Goal: Task Accomplishment & Management: Manage account settings

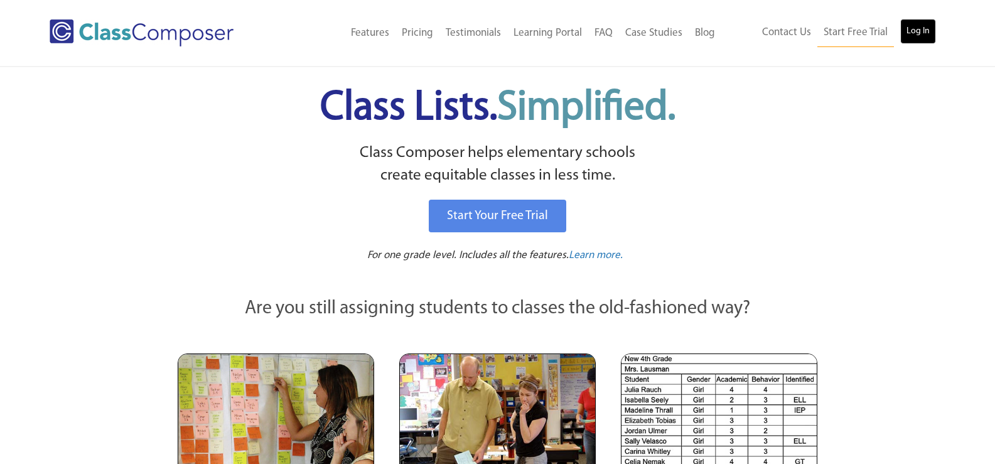
click at [931, 24] on link "Log In" at bounding box center [918, 31] width 36 height 25
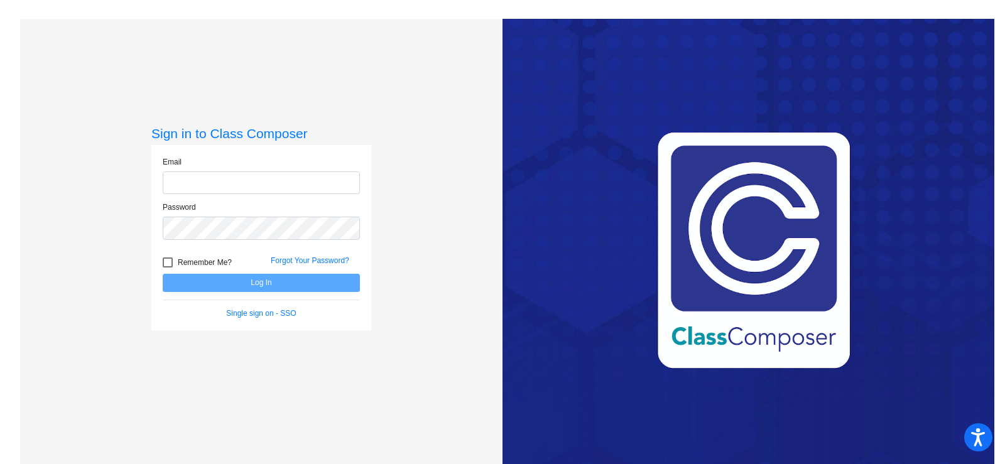
type input "jboston@swsdk6.com"
click at [261, 283] on button "Log In" at bounding box center [261, 283] width 197 height 18
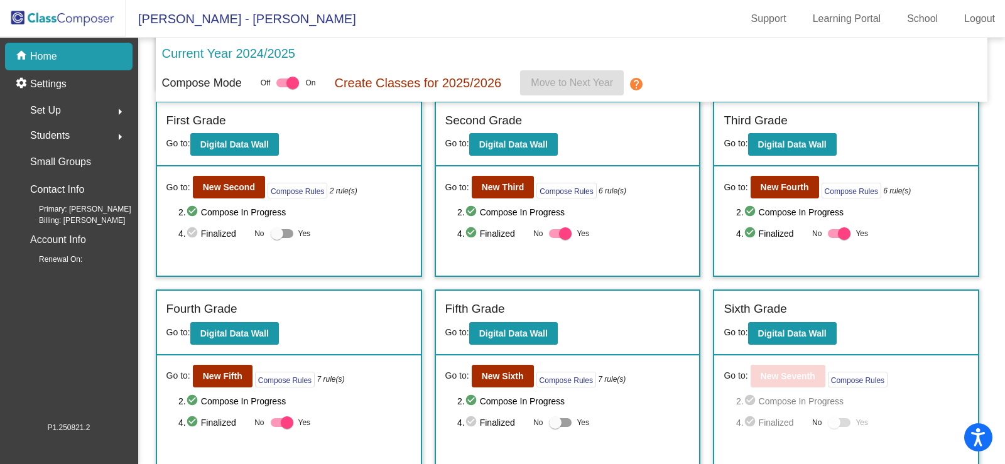
scroll to position [199, 0]
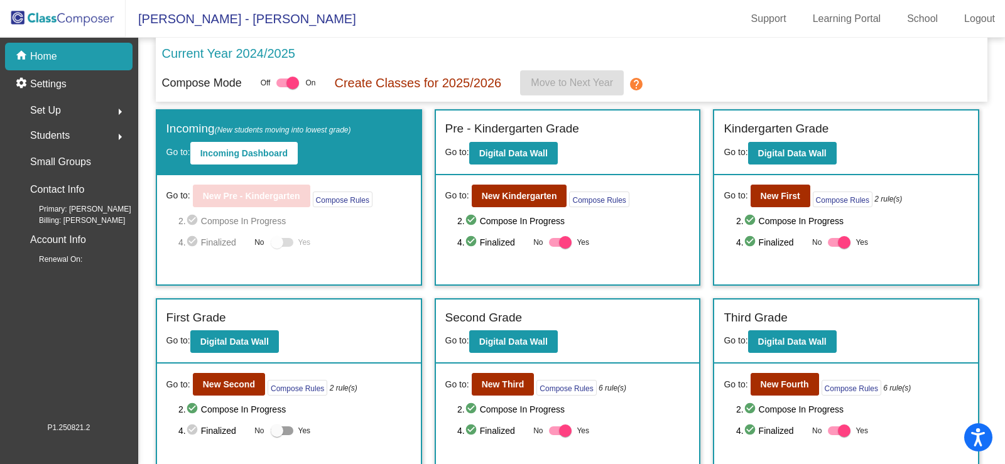
click at [278, 79] on div at bounding box center [287, 82] width 23 height 9
click at [282, 87] on input "checkbox" at bounding box center [282, 87] width 1 height 1
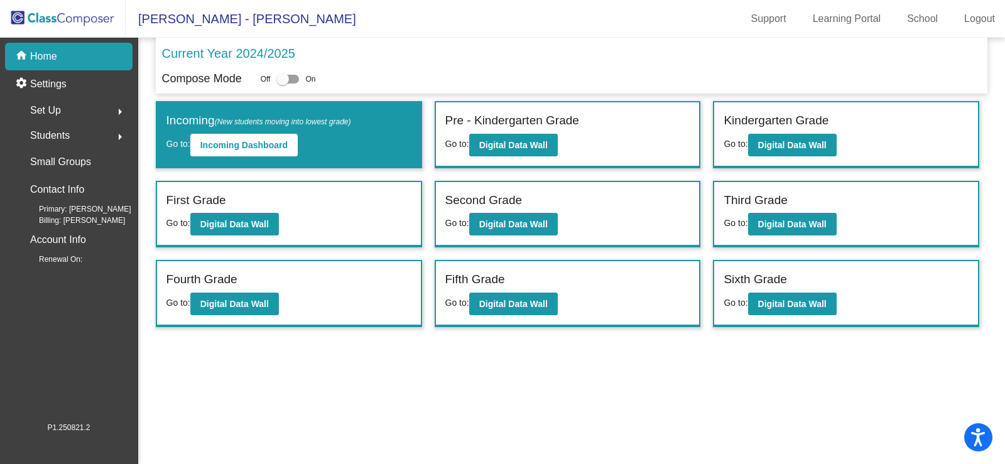
click at [294, 76] on div at bounding box center [287, 79] width 23 height 9
click at [283, 84] on input "checkbox" at bounding box center [282, 84] width 1 height 1
checkbox input "true"
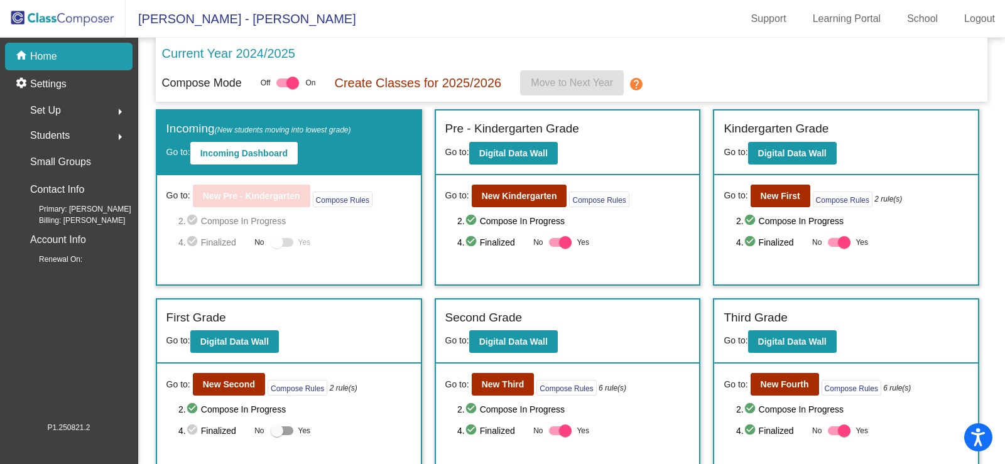
click at [641, 84] on mat-icon "help" at bounding box center [636, 84] width 15 height 15
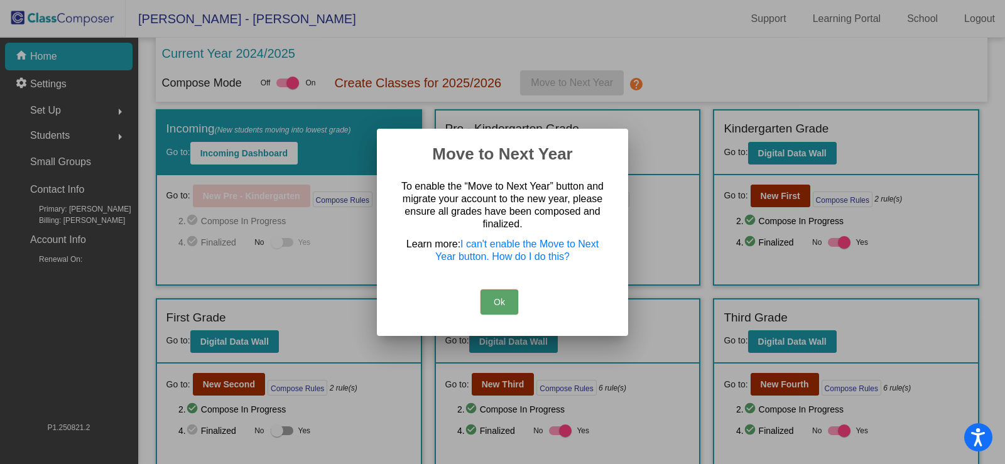
click at [504, 301] on button "Ok" at bounding box center [499, 301] width 38 height 25
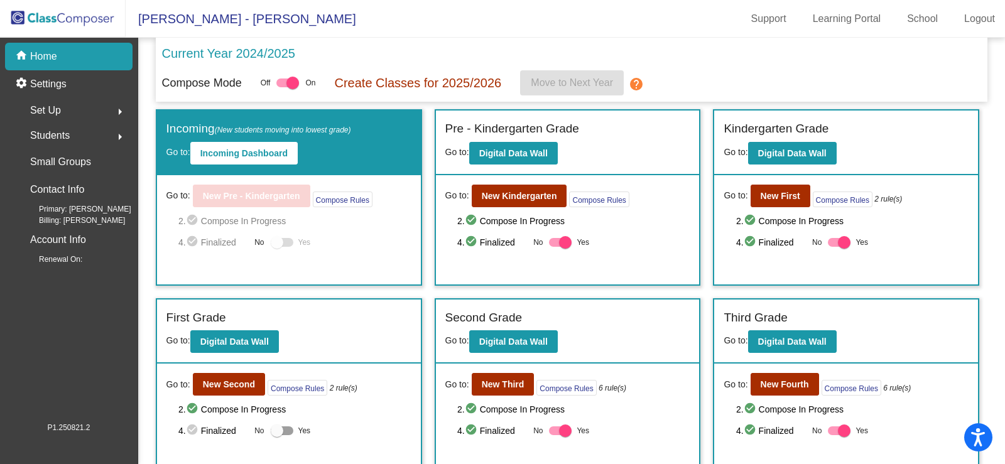
click at [636, 85] on mat-icon "help" at bounding box center [636, 84] width 15 height 15
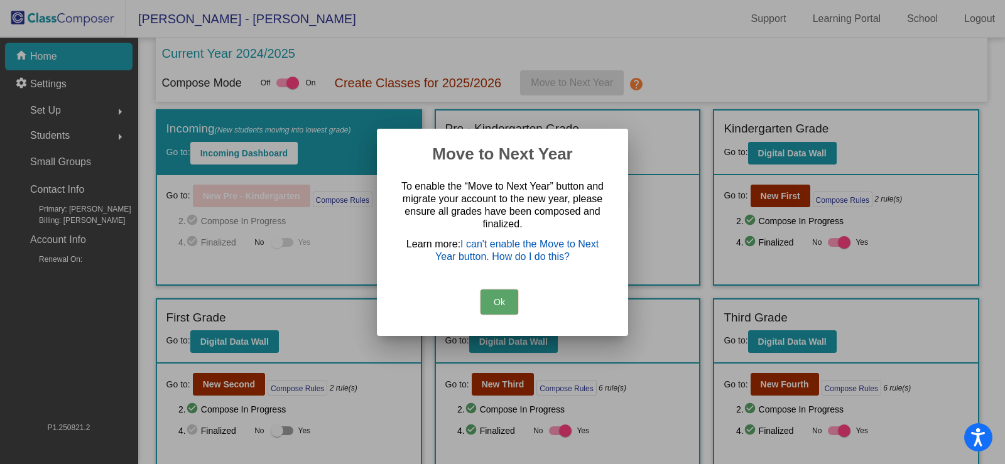
click at [548, 247] on link "I can't enable the Move to Next Year button. How do I do this?" at bounding box center [516, 250] width 163 height 23
click at [495, 303] on button "Ok" at bounding box center [499, 301] width 38 height 25
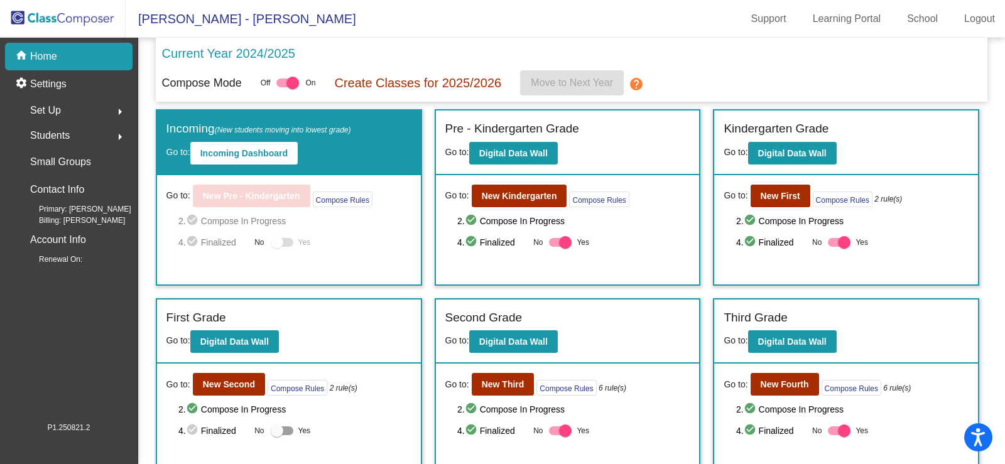
scroll to position [199, 0]
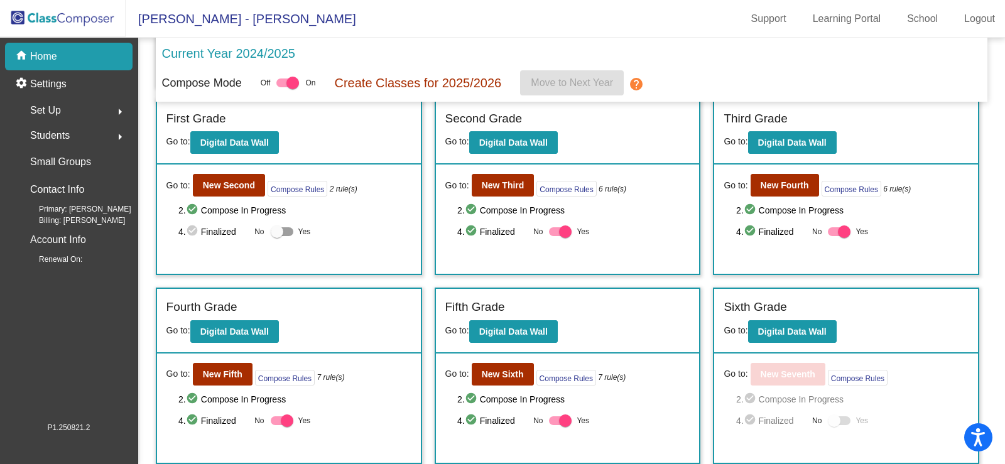
click at [50, 114] on span "Set Up" at bounding box center [45, 111] width 31 height 18
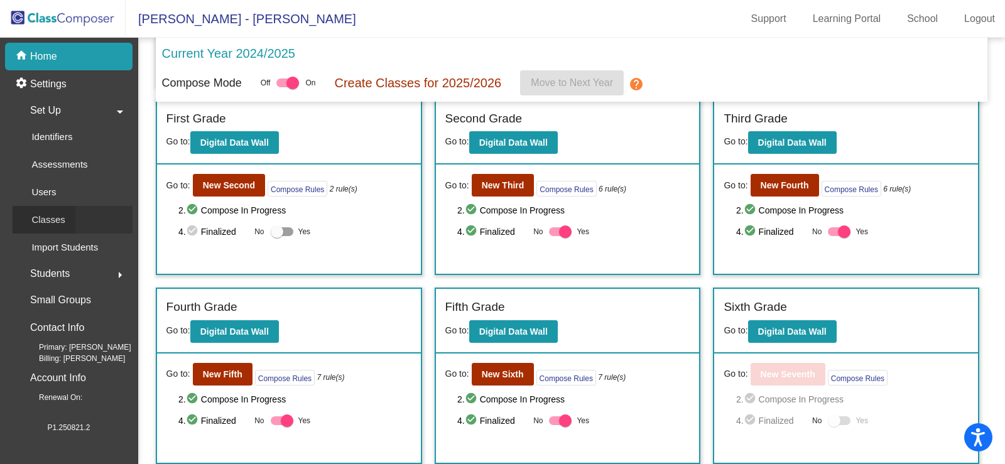
click at [53, 225] on p "Classes" at bounding box center [47, 219] width 33 height 15
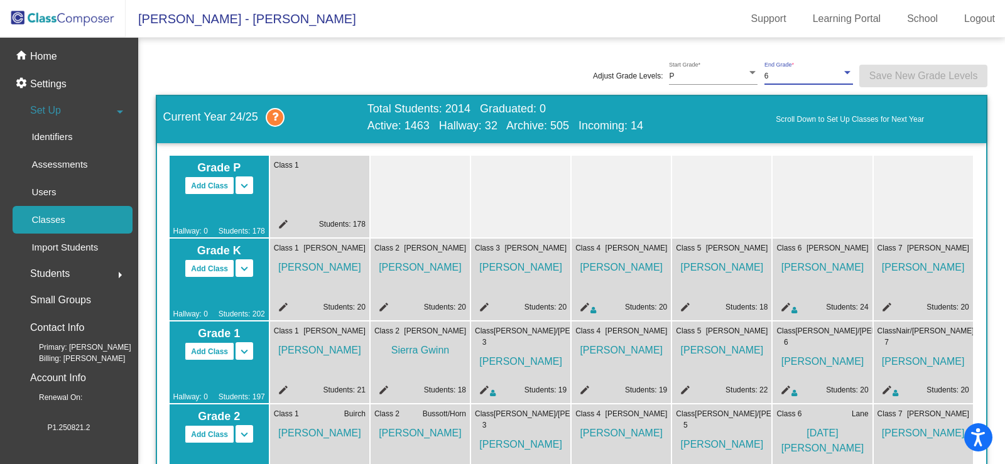
click at [811, 79] on div "6" at bounding box center [802, 76] width 77 height 9
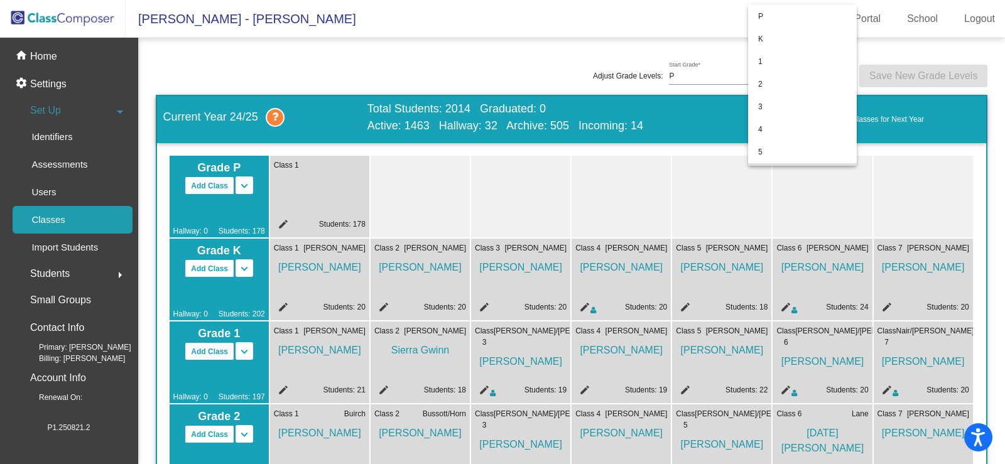
scroll to position [98, 0]
click at [779, 55] on span "5" at bounding box center [802, 54] width 89 height 23
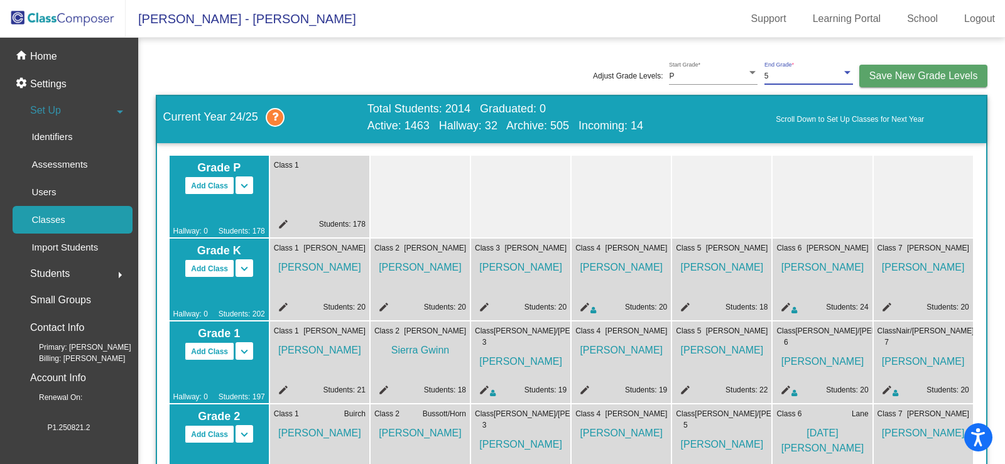
click at [942, 72] on span "Save New Grade Levels" at bounding box center [923, 75] width 109 height 11
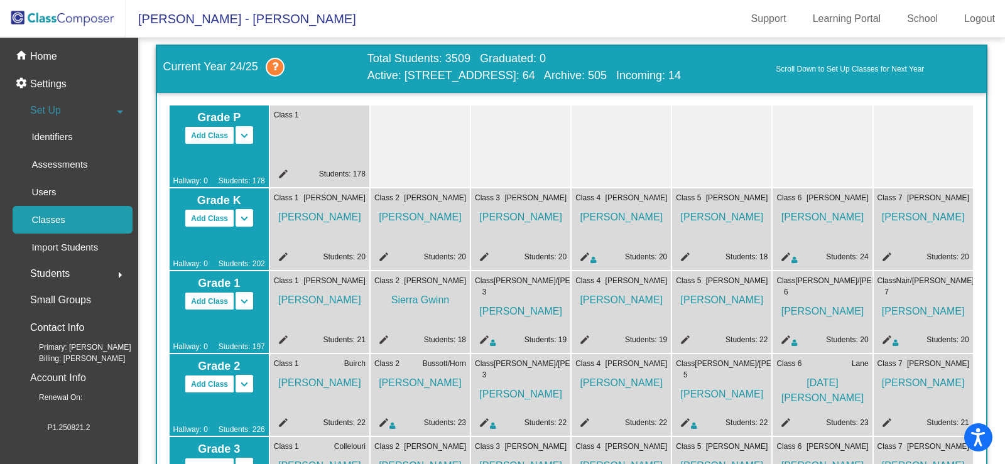
scroll to position [0, 0]
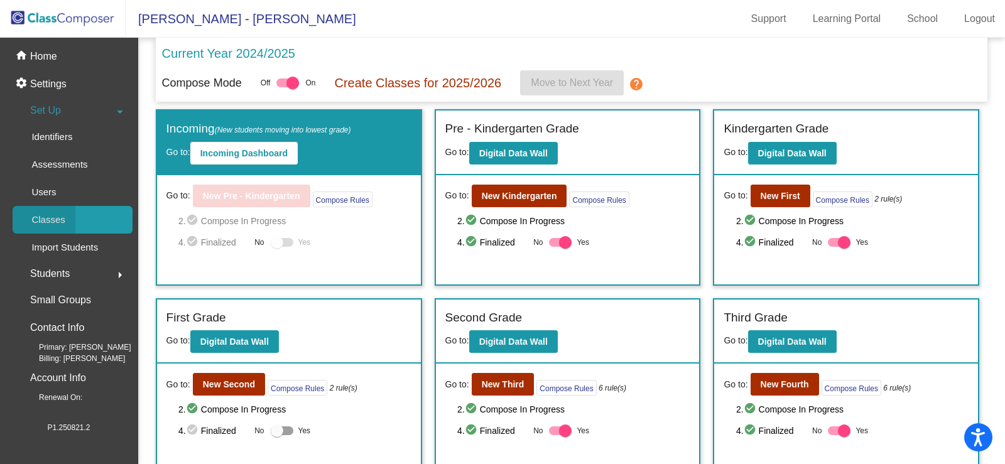
click at [39, 219] on p "Classes" at bounding box center [47, 219] width 33 height 15
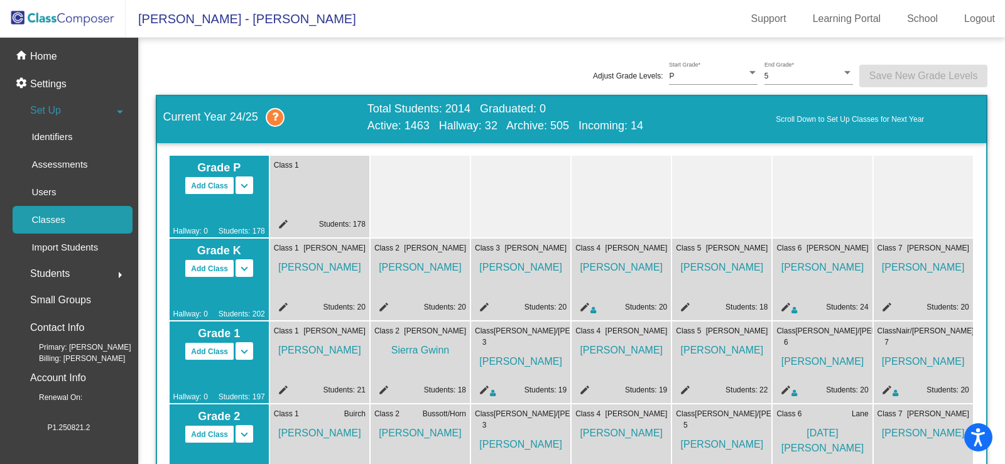
click at [757, 77] on div "Adjust Grade Levels: P Start Grade * 5 End Grade * Save New Grade Levels" at bounding box center [765, 76] width 443 height 38
click at [774, 70] on div "5 End Grade *" at bounding box center [808, 73] width 89 height 23
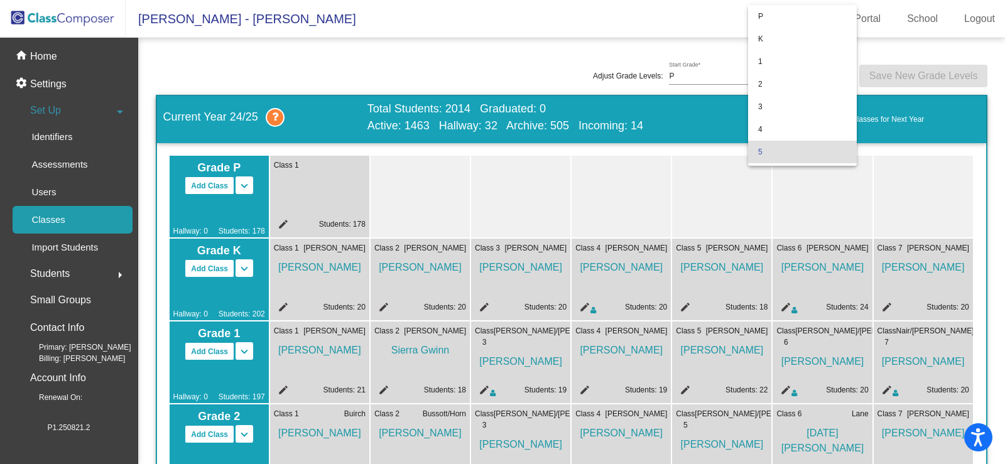
scroll to position [75, 0]
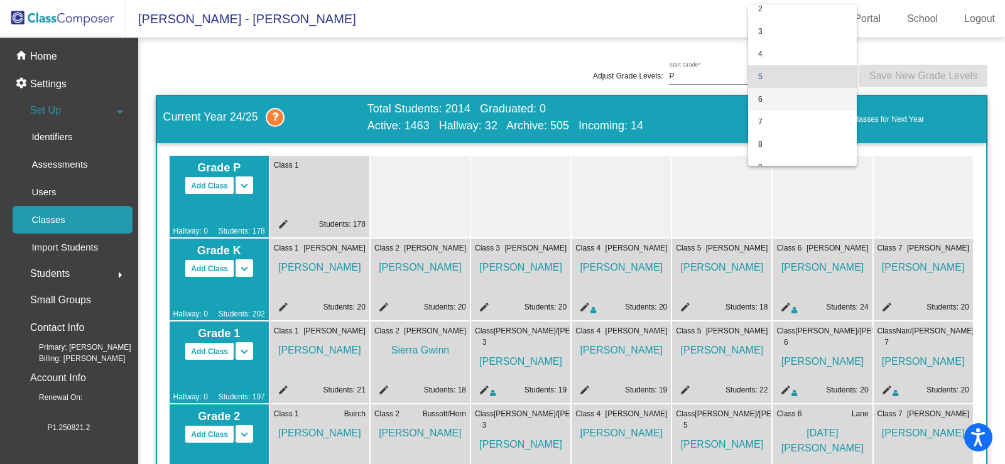
click at [765, 96] on span "6" at bounding box center [802, 99] width 89 height 23
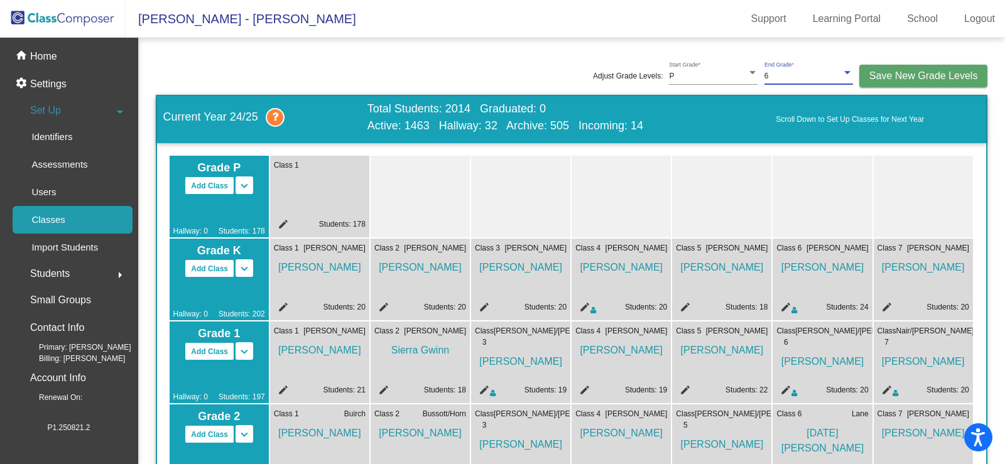
click at [900, 75] on span "Save New Grade Levels" at bounding box center [923, 75] width 109 height 11
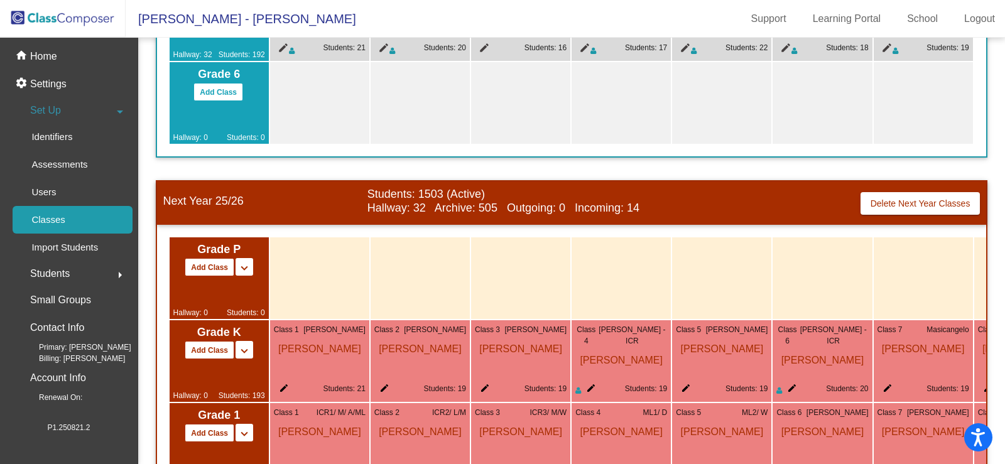
scroll to position [816, 0]
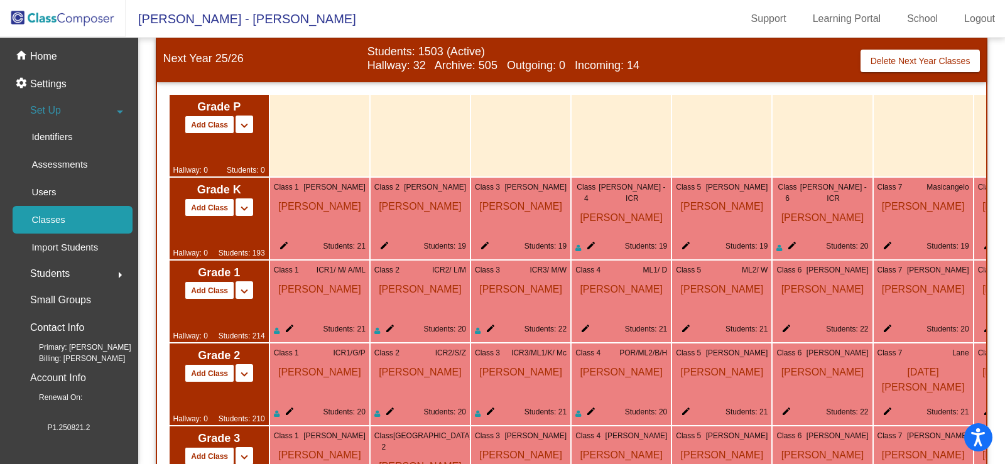
click at [427, 80] on div "Next Year 25/26 Students: 1503 (Active) Hallway: 32 Archive: 505 Outgoing: 0 In…" at bounding box center [571, 60] width 829 height 43
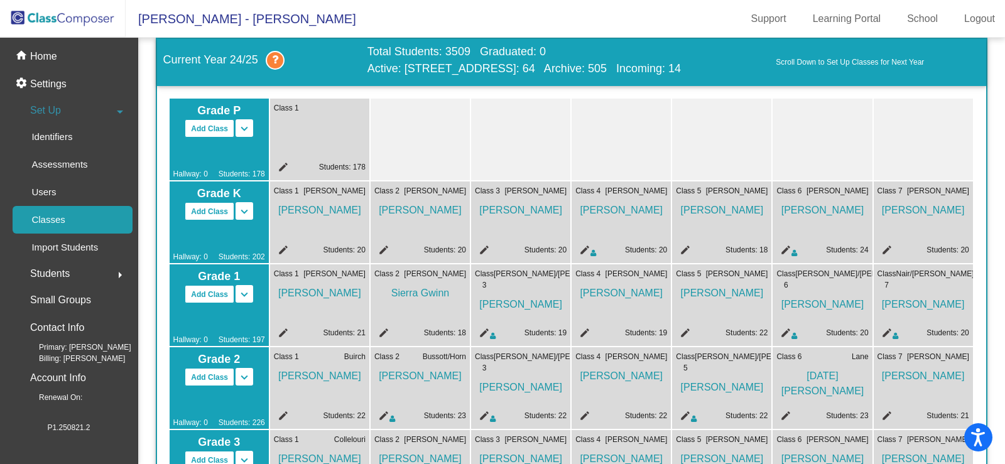
scroll to position [0, 0]
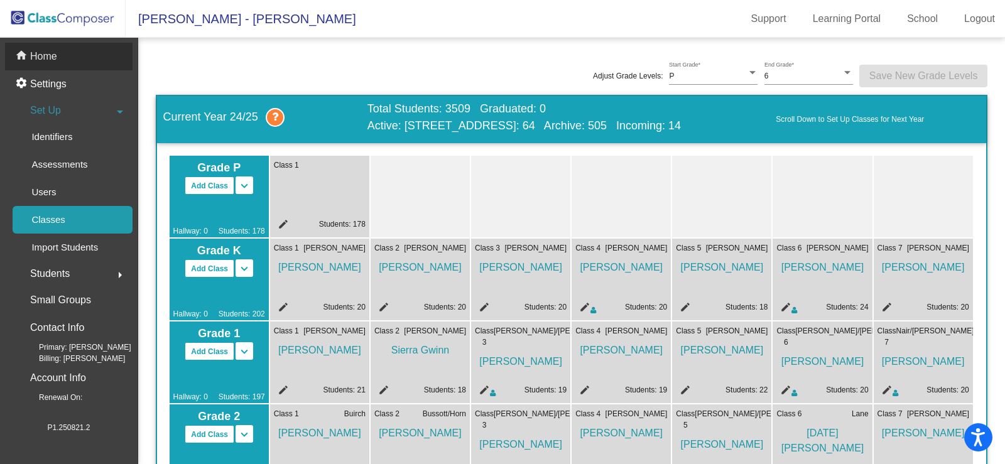
click at [40, 53] on p "Home" at bounding box center [43, 56] width 27 height 15
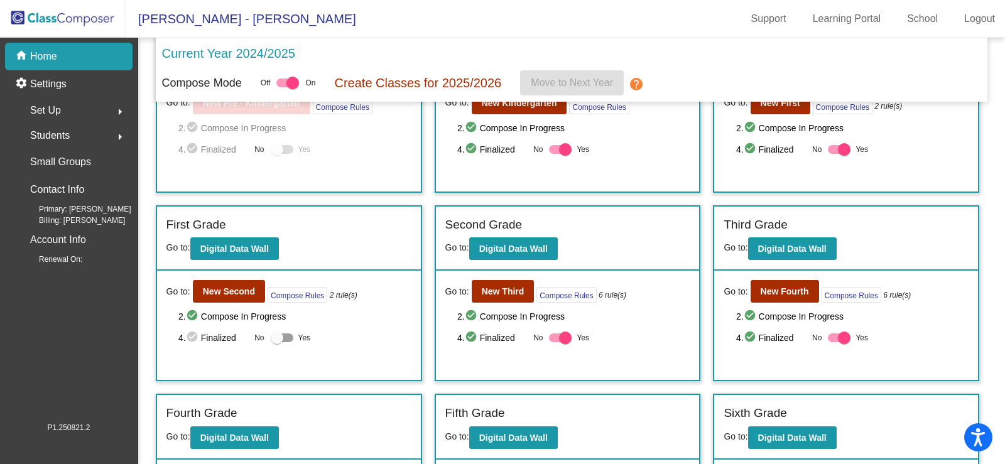
scroll to position [199, 0]
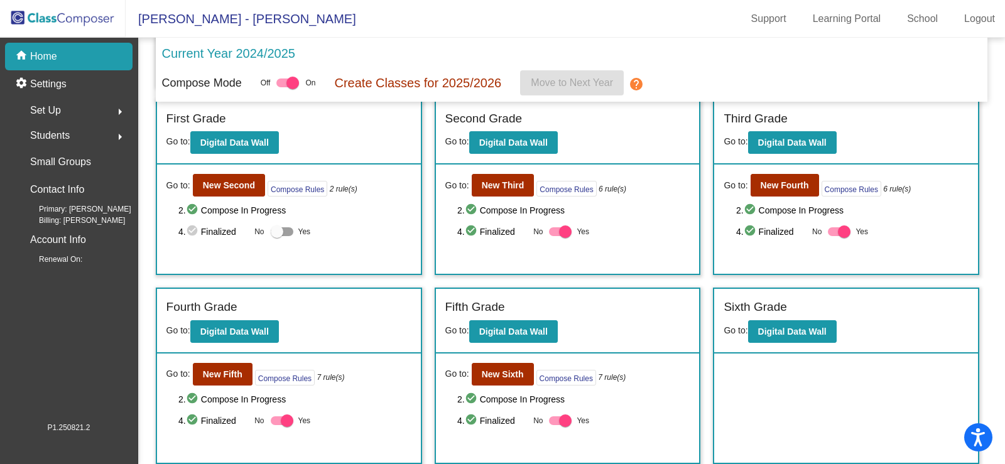
click at [763, 388] on div "Sixth Grade Go to: Digital Data Wall" at bounding box center [846, 376] width 266 height 176
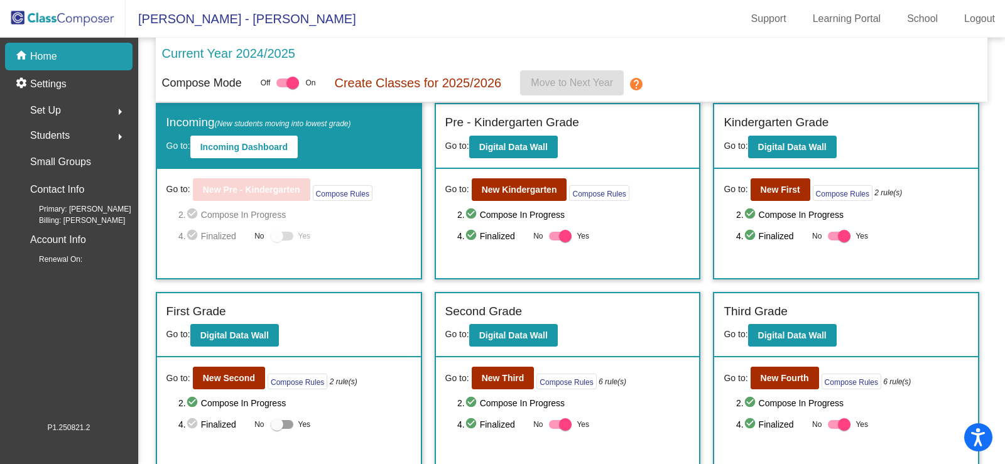
scroll to position [0, 0]
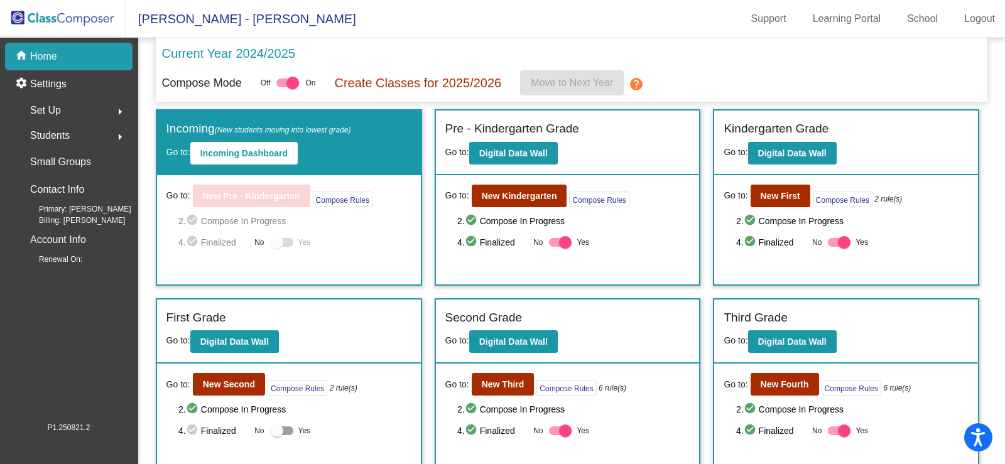
click at [71, 16] on img at bounding box center [63, 18] width 126 height 37
click at [482, 82] on p "Create Classes for 2025/2026" at bounding box center [417, 82] width 167 height 19
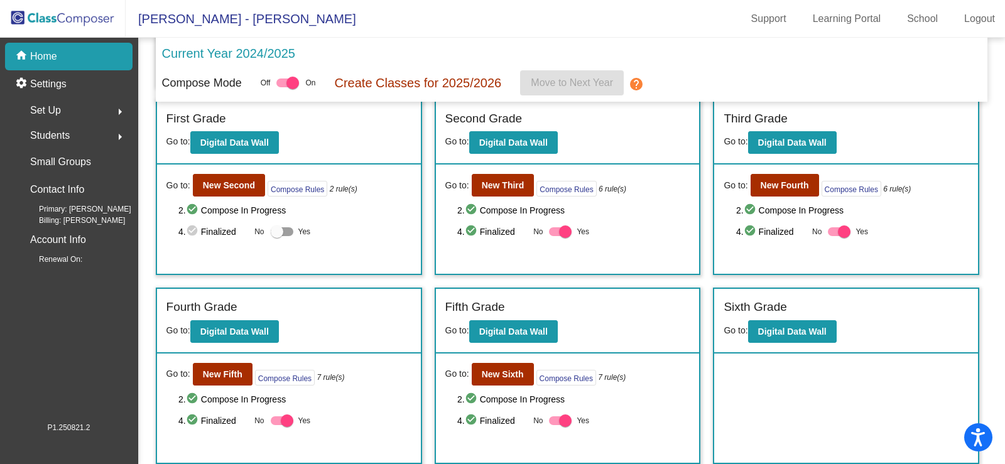
click at [640, 78] on mat-icon "help" at bounding box center [636, 84] width 15 height 15
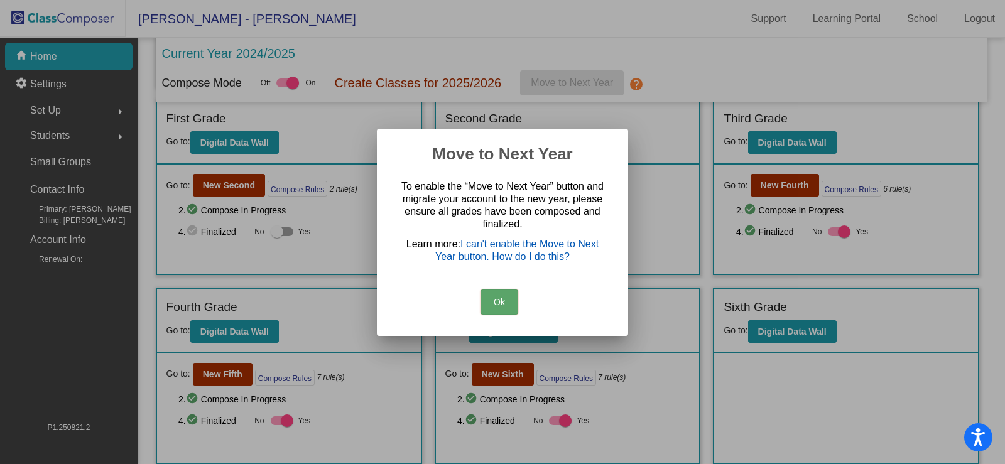
click at [522, 245] on link "I can't enable the Move to Next Year button. How do I do this?" at bounding box center [516, 250] width 163 height 23
click at [502, 302] on button "Ok" at bounding box center [499, 301] width 38 height 25
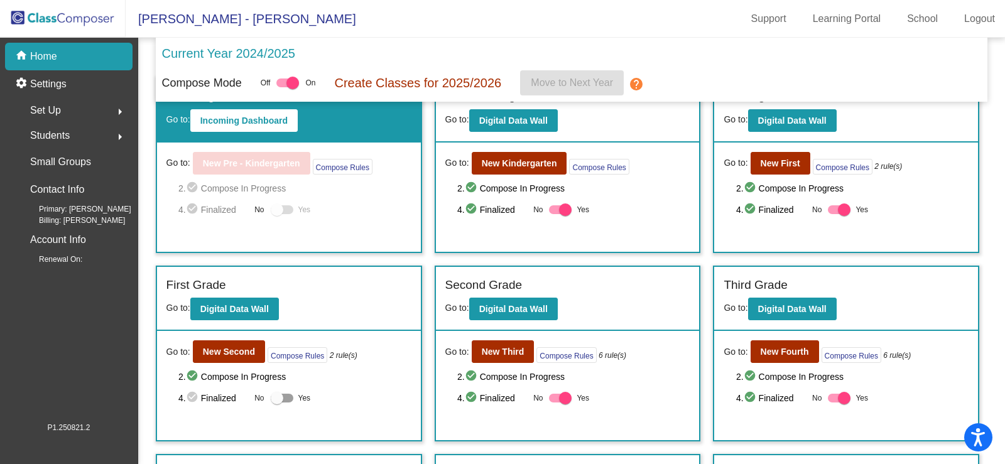
scroll to position [11, 0]
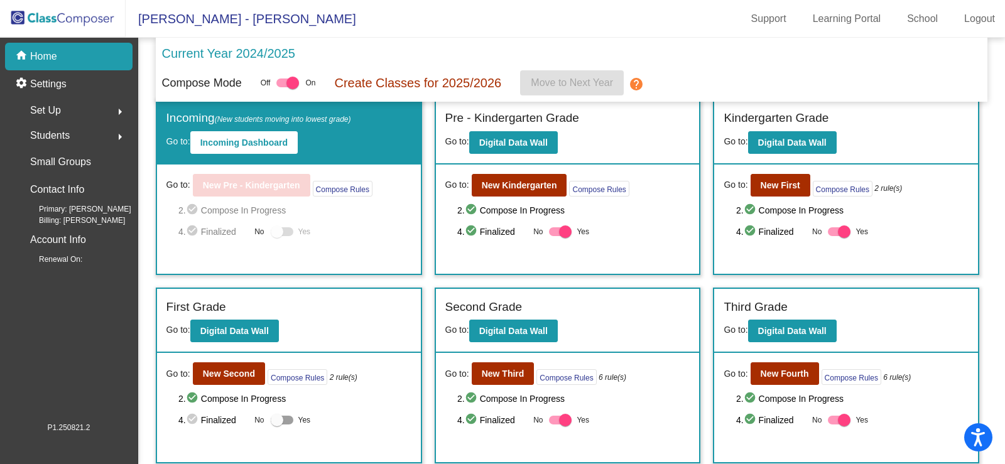
click at [289, 229] on div at bounding box center [282, 231] width 23 height 9
click at [286, 232] on div at bounding box center [282, 231] width 23 height 9
click at [375, 234] on div "4. check_circle Finalized No Yes" at bounding box center [294, 231] width 232 height 15
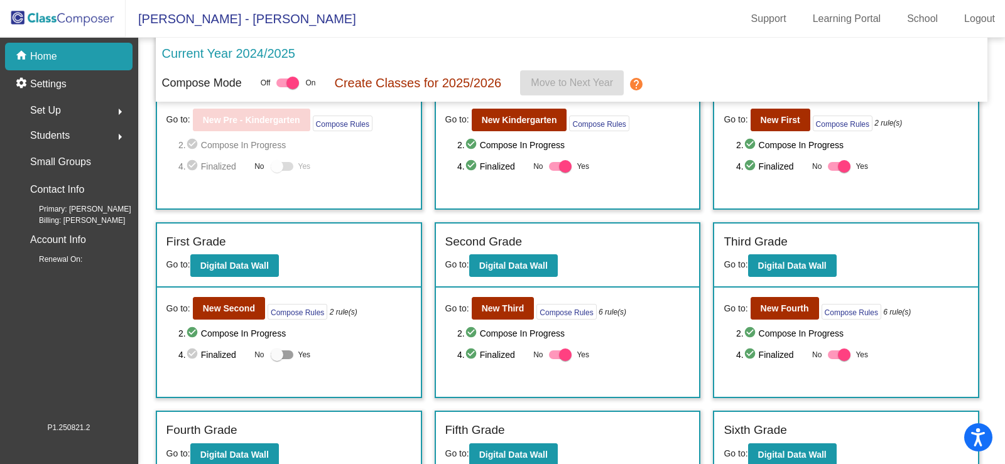
scroll to position [136, 0]
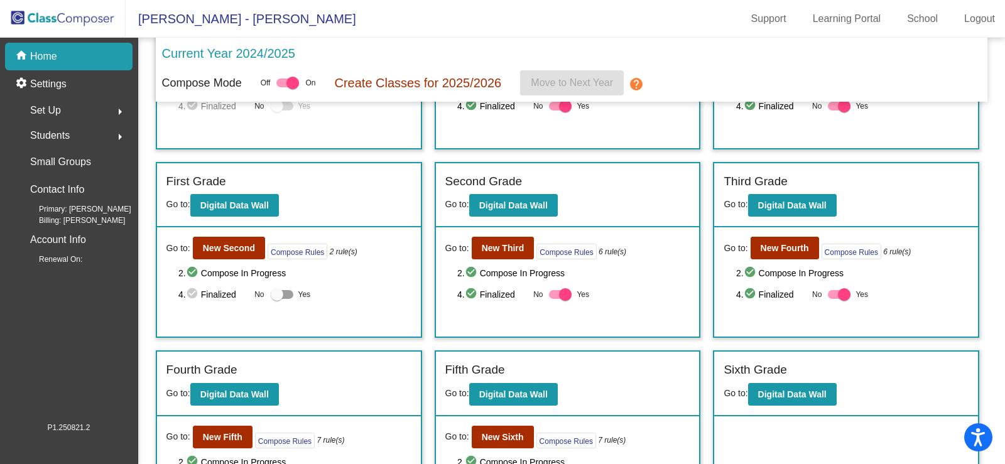
click at [292, 293] on label "Yes" at bounding box center [291, 294] width 40 height 15
click at [277, 299] on input "Yes" at bounding box center [276, 299] width 1 height 1
checkbox input "true"
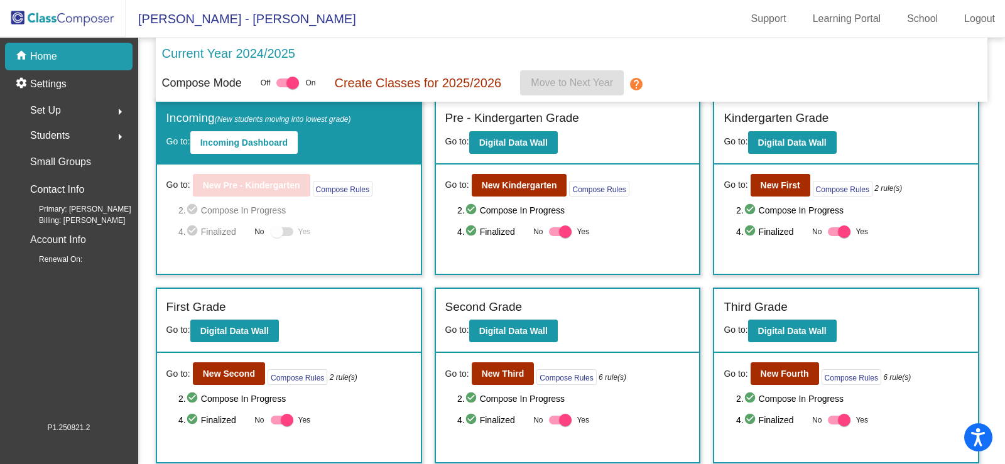
scroll to position [199, 0]
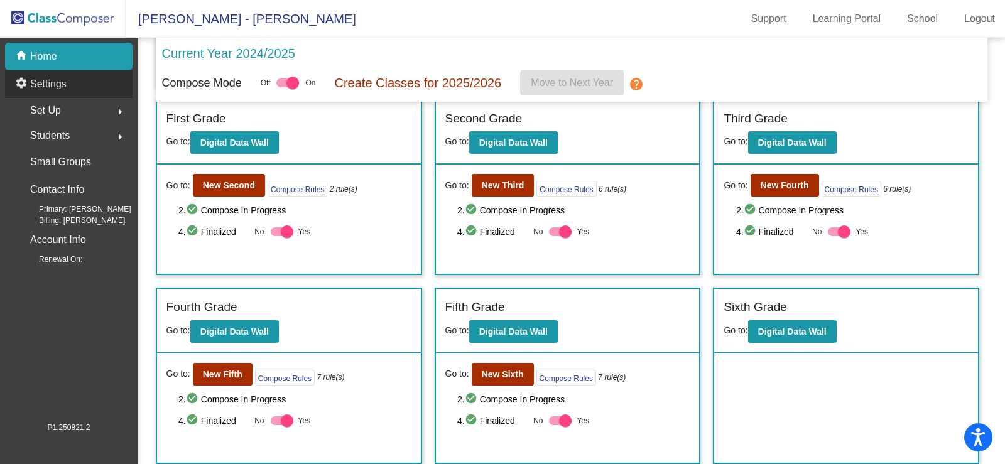
click at [38, 85] on p "Settings" at bounding box center [48, 84] width 36 height 15
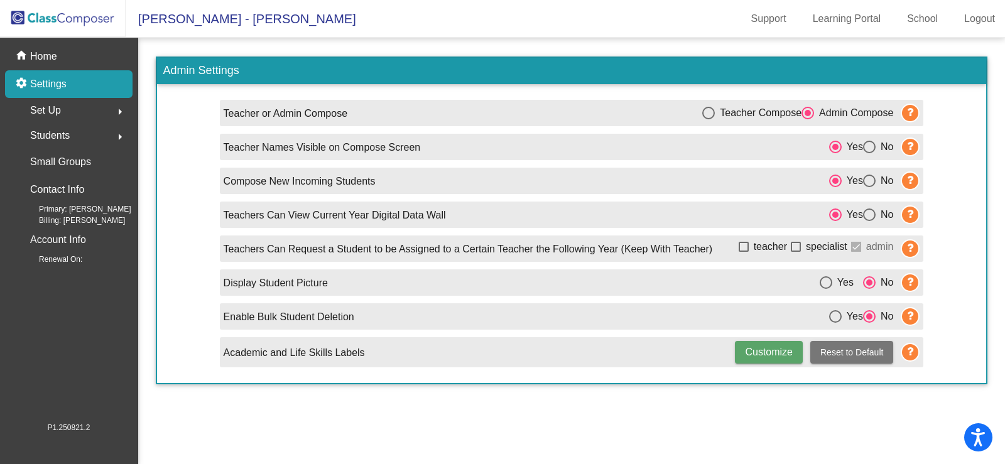
click at [871, 182] on div "Select an option" at bounding box center [869, 181] width 13 height 13
click at [869, 187] on input "No" at bounding box center [868, 187] width 1 height 1
radio input "true"
click at [52, 57] on p "Home" at bounding box center [43, 56] width 27 height 15
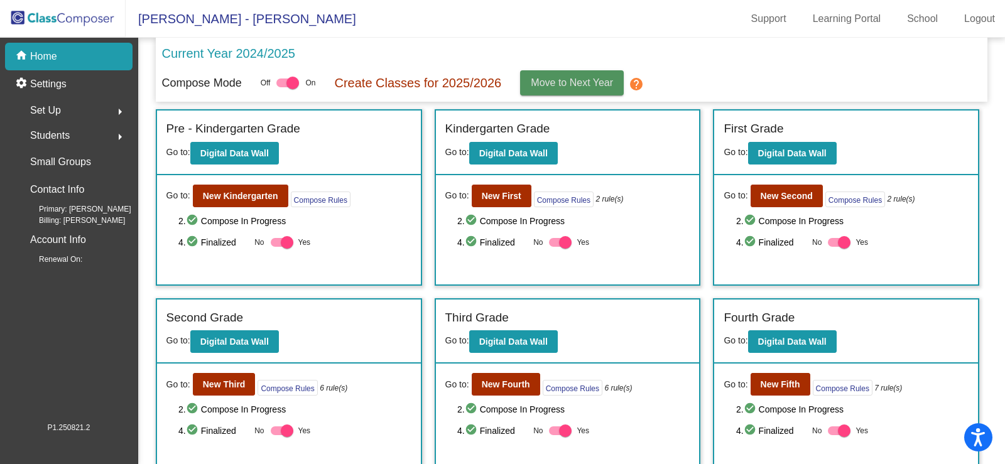
click at [534, 80] on span "Move to Next Year" at bounding box center [572, 82] width 82 height 11
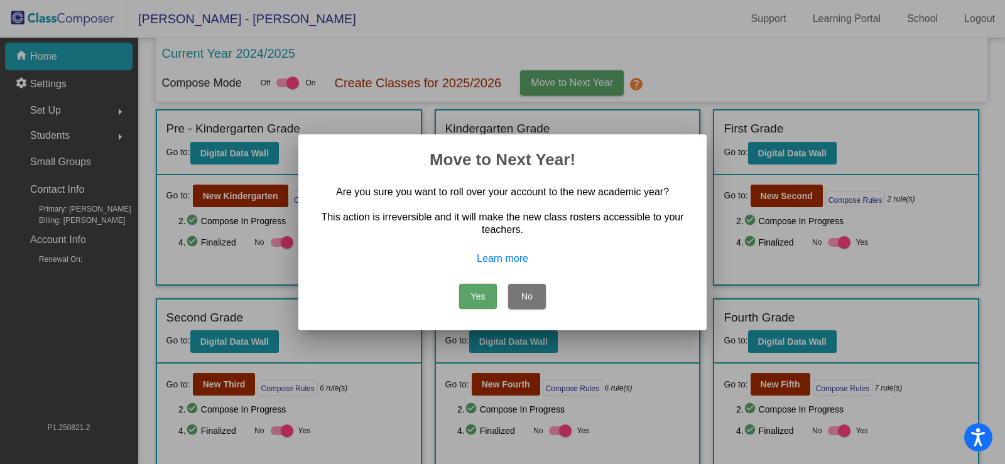
click at [478, 296] on button "Yes" at bounding box center [478, 296] width 38 height 25
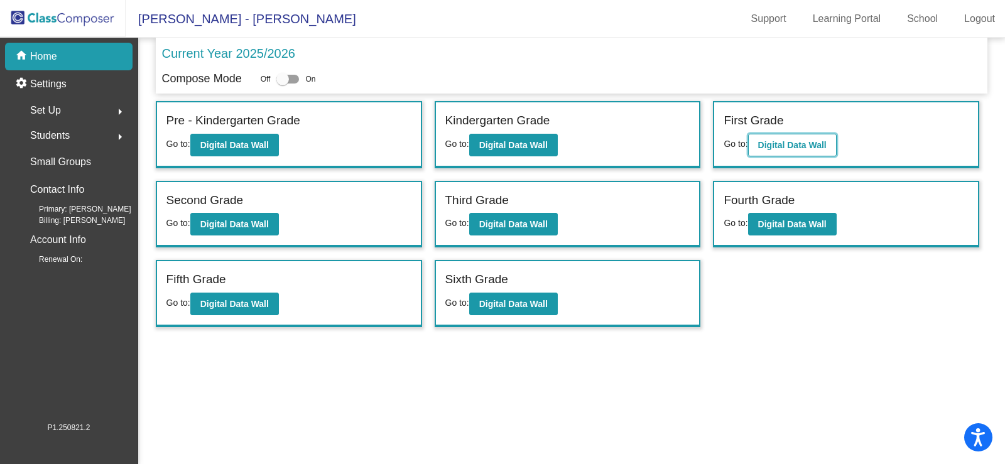
click at [792, 144] on b "Digital Data Wall" at bounding box center [792, 145] width 68 height 10
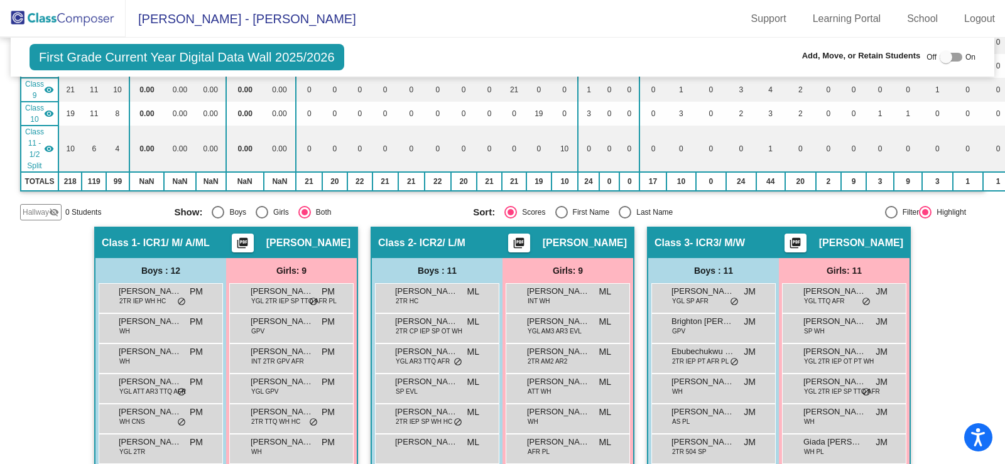
scroll to position [440, 0]
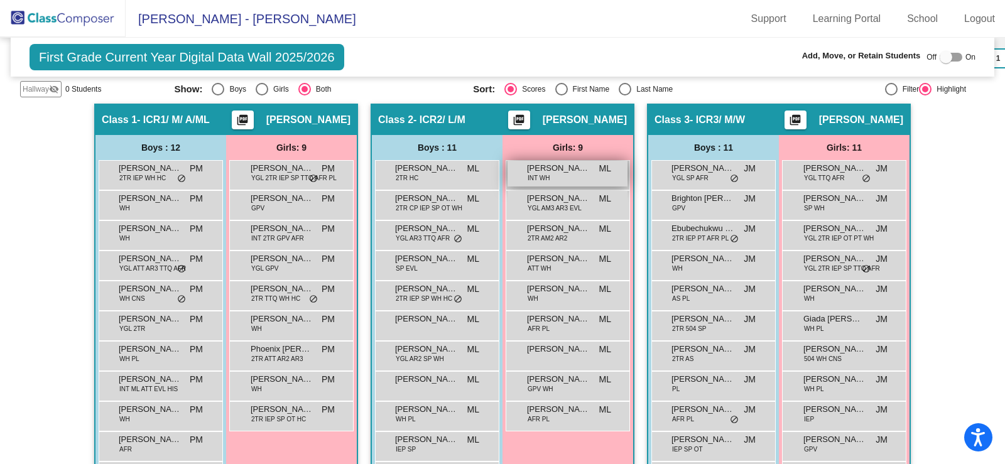
click at [583, 176] on div "[PERSON_NAME] INT WH ML lock do_not_disturb_alt" at bounding box center [567, 174] width 120 height 26
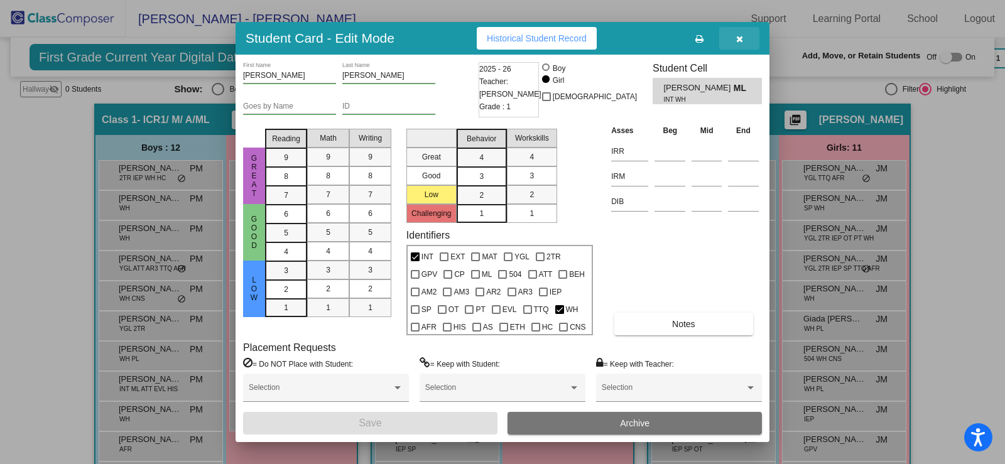
click at [741, 38] on icon "button" at bounding box center [739, 39] width 7 height 9
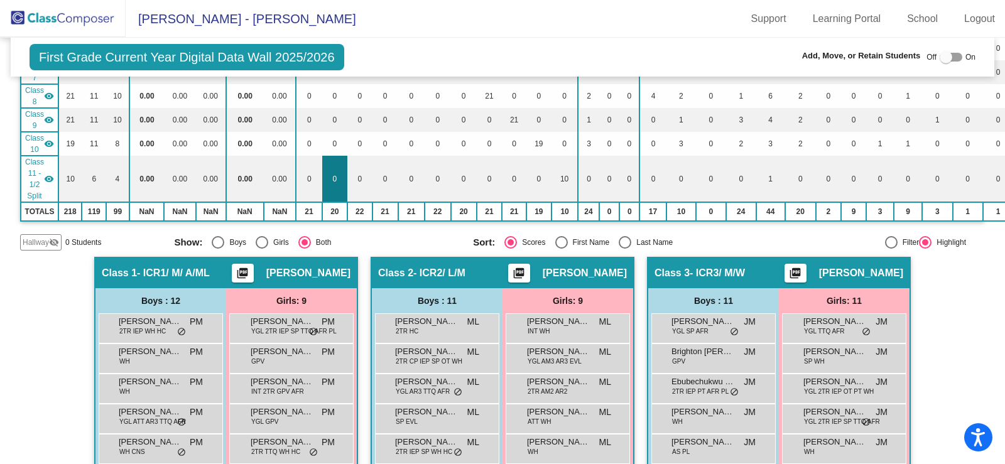
scroll to position [314, 0]
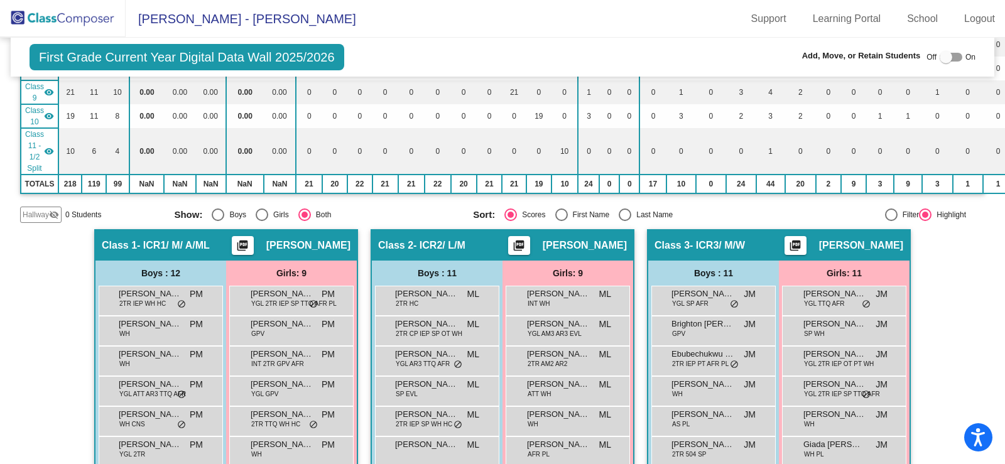
click at [951, 59] on div at bounding box center [950, 57] width 23 height 9
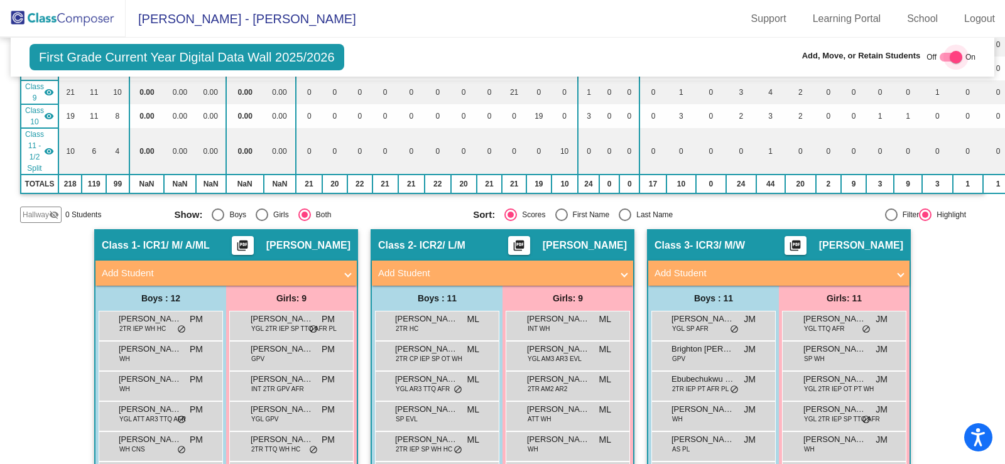
click at [939, 56] on div at bounding box center [950, 57] width 23 height 9
checkbox input "false"
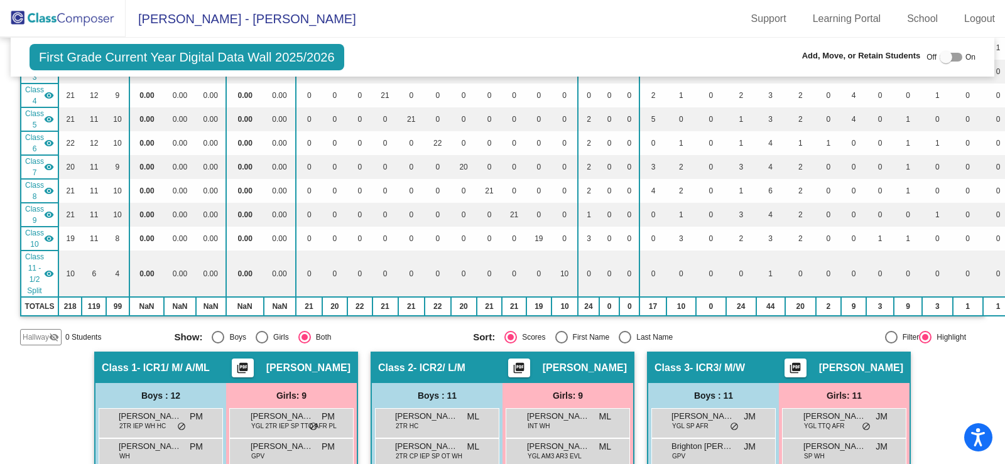
scroll to position [0, 0]
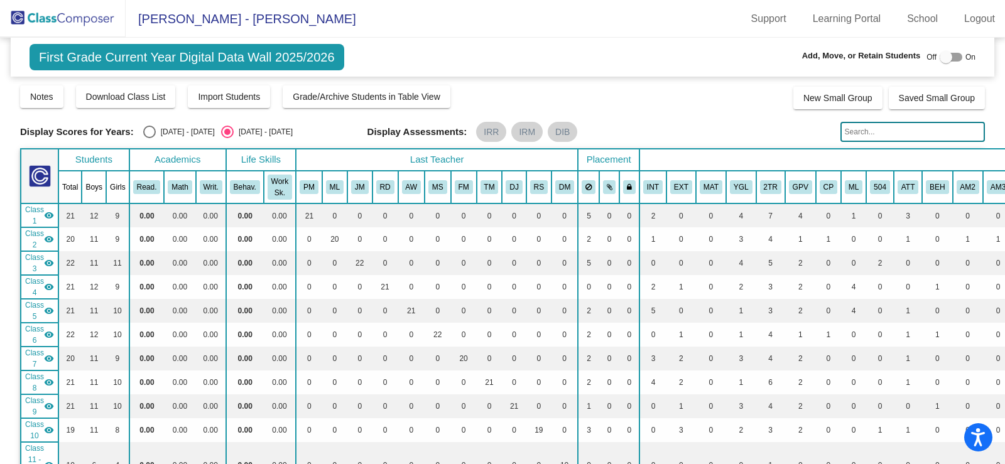
click at [71, 20] on img at bounding box center [63, 18] width 126 height 37
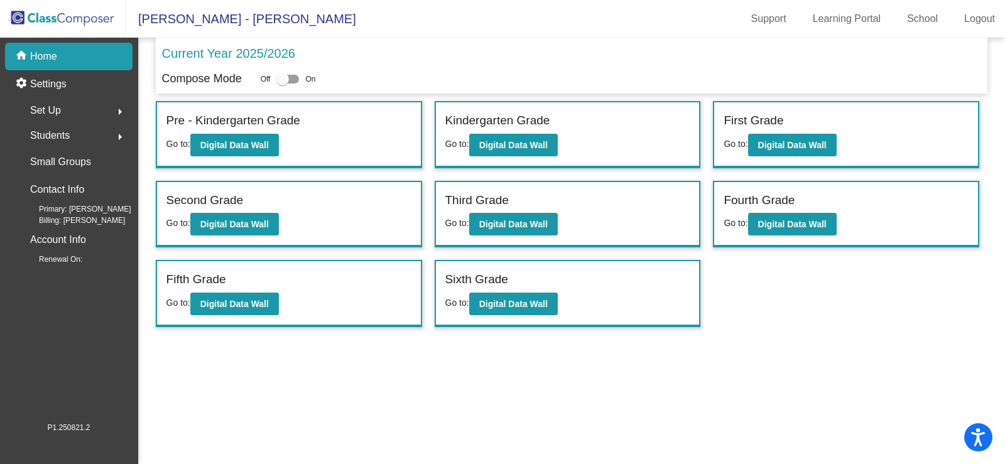
click at [43, 111] on span "Set Up" at bounding box center [45, 111] width 31 height 18
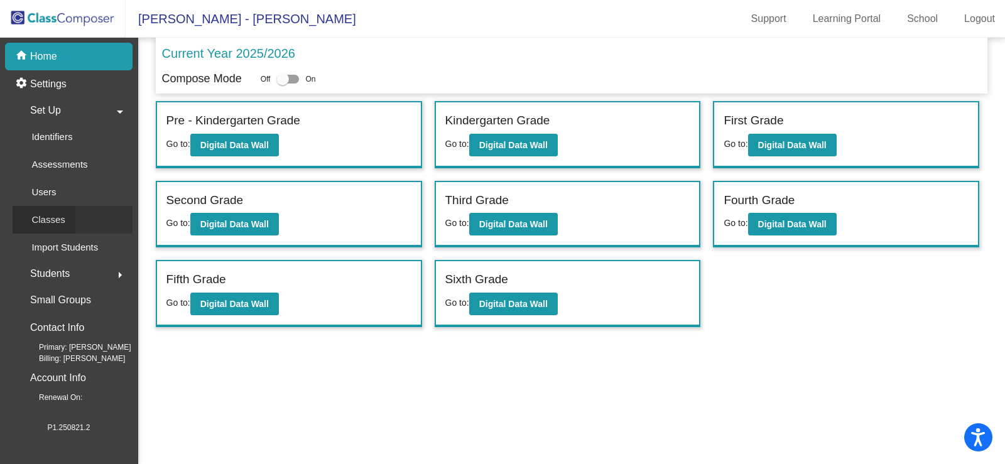
click at [53, 215] on p "Classes" at bounding box center [47, 219] width 33 height 15
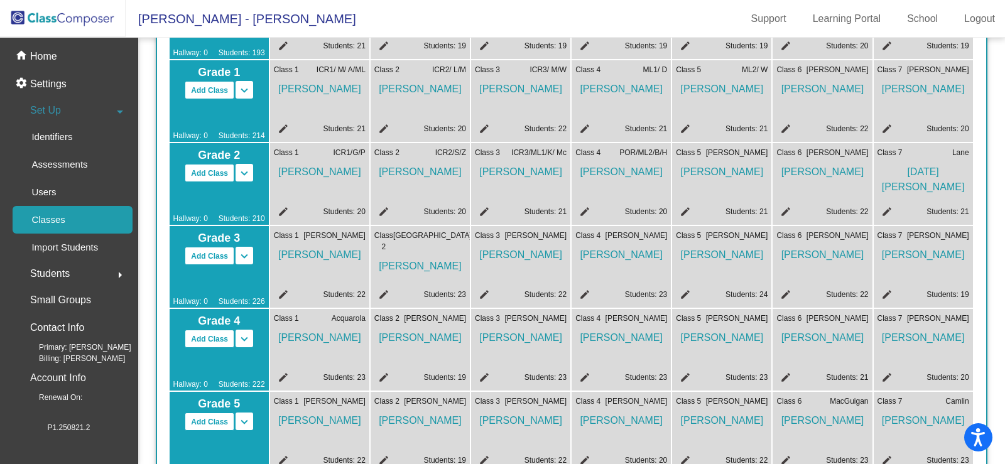
scroll to position [251, 0]
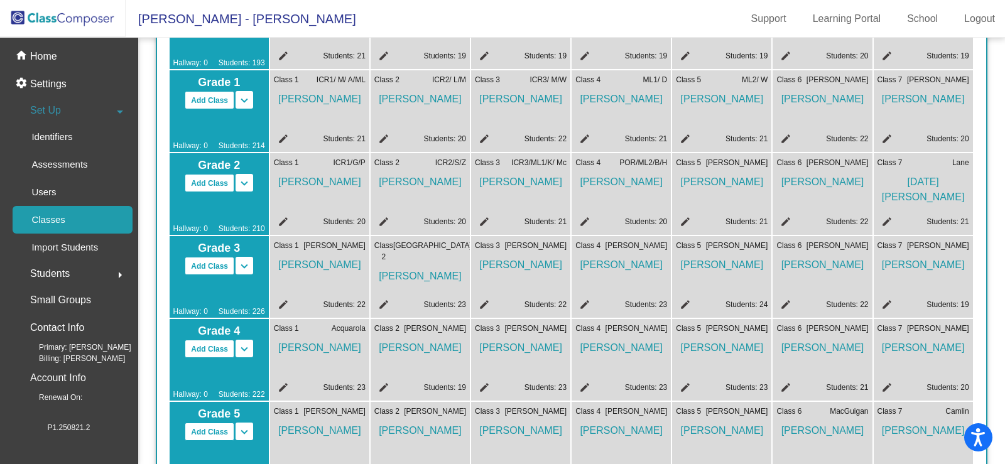
click at [585, 221] on mat-icon "edit" at bounding box center [582, 223] width 15 height 15
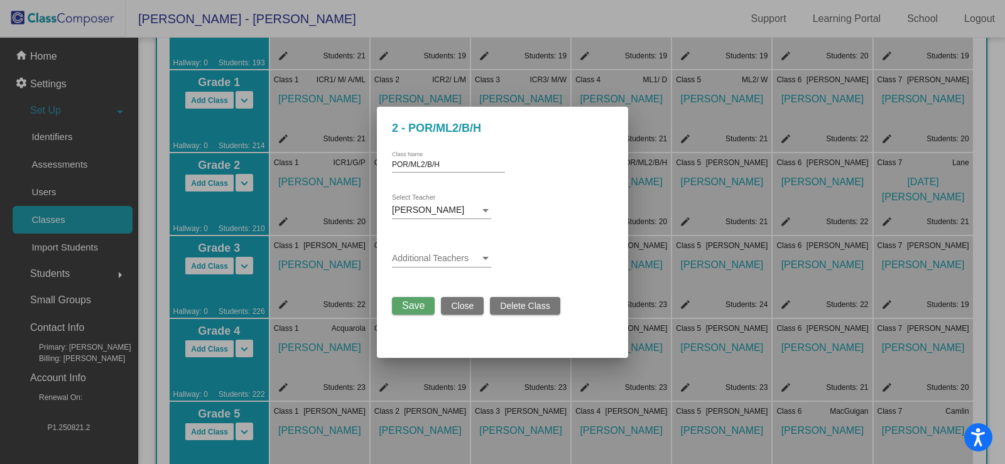
click at [398, 258] on span at bounding box center [436, 259] width 88 height 10
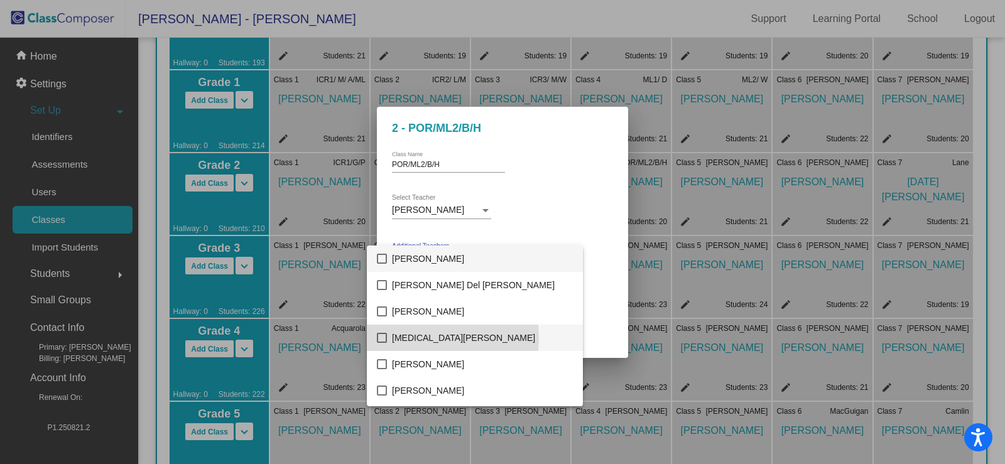
click at [410, 338] on span "[MEDICAL_DATA][PERSON_NAME]" at bounding box center [482, 338] width 181 height 26
click at [591, 266] on div at bounding box center [502, 232] width 1005 height 464
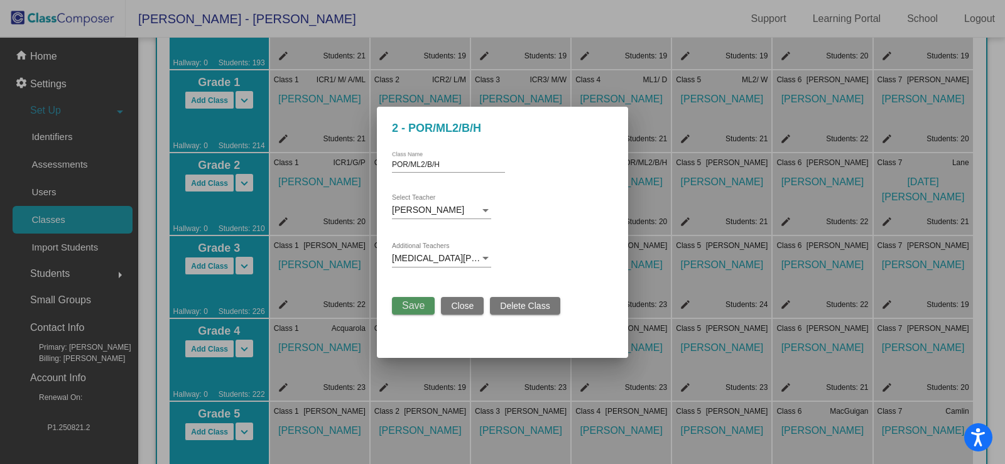
click at [401, 307] on button "Save" at bounding box center [413, 306] width 43 height 18
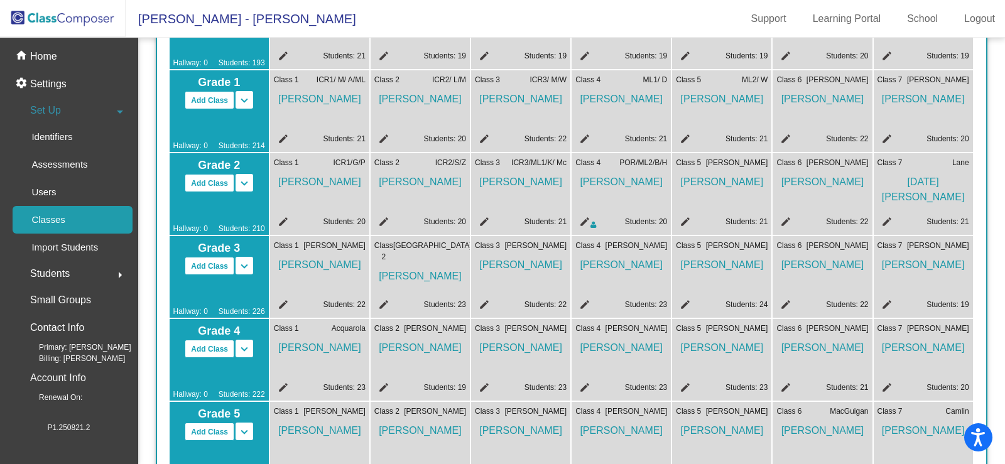
click at [486, 222] on mat-icon "edit" at bounding box center [482, 223] width 15 height 15
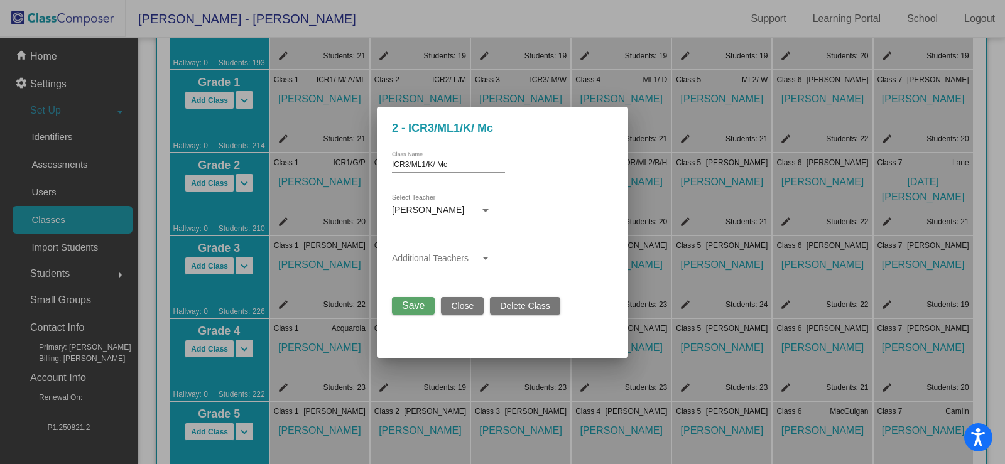
click at [434, 254] on span at bounding box center [436, 259] width 88 height 10
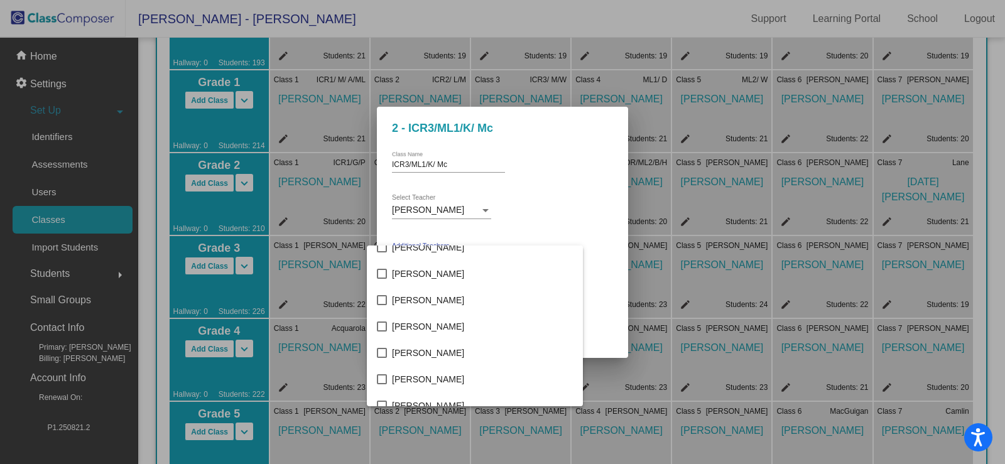
scroll to position [2072, 0]
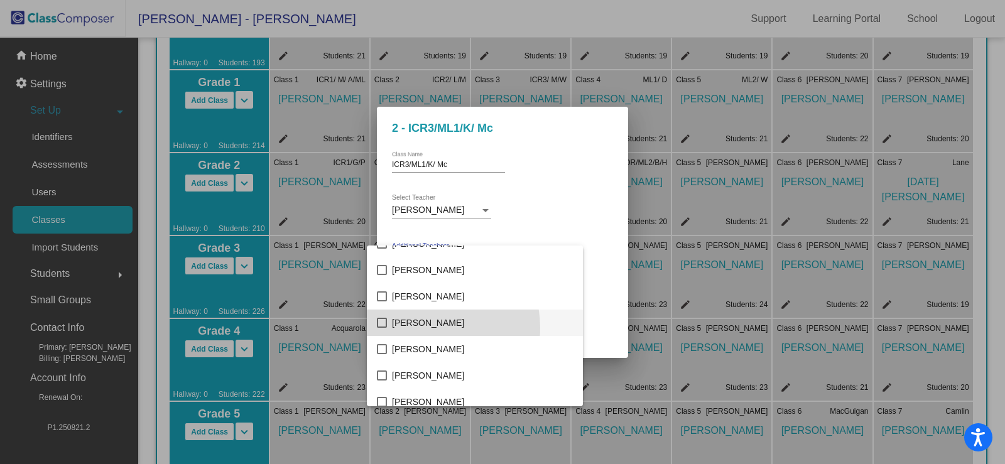
click at [428, 328] on span "[PERSON_NAME]" at bounding box center [482, 323] width 181 height 26
click at [563, 283] on div at bounding box center [502, 232] width 1005 height 464
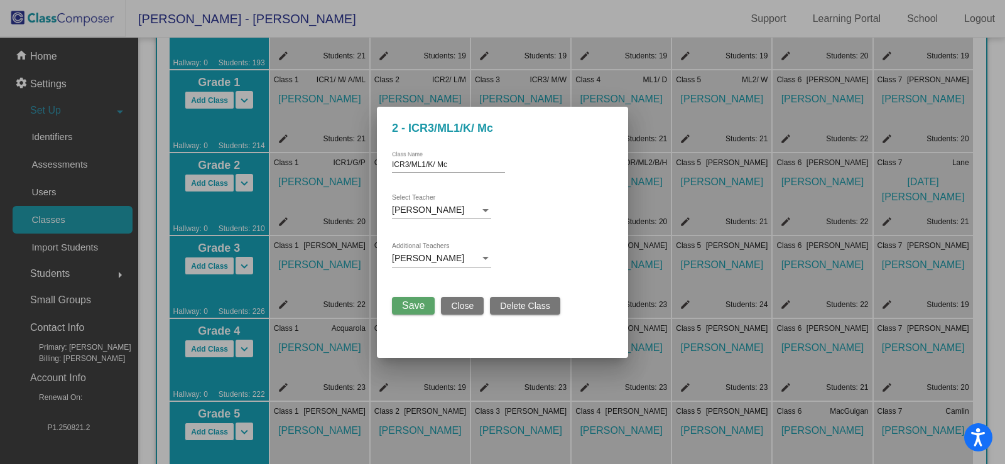
click at [416, 306] on span "Save" at bounding box center [413, 305] width 23 height 11
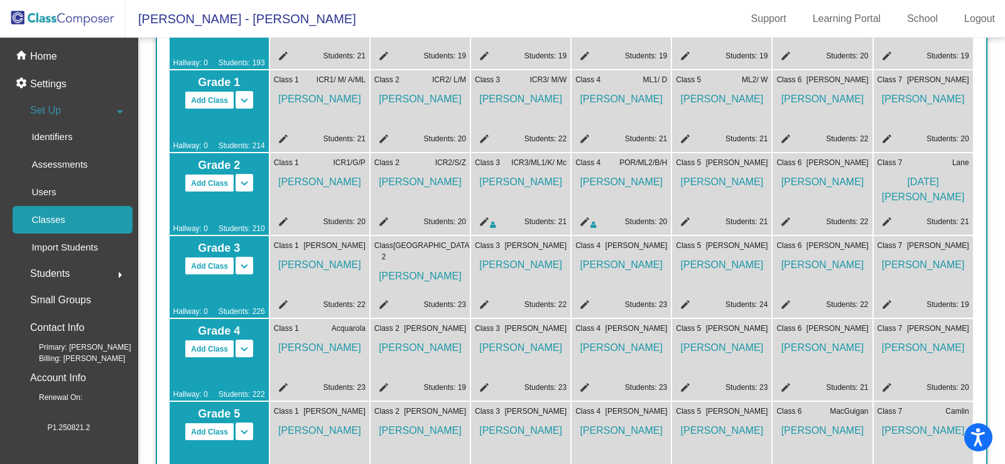
click at [282, 222] on mat-icon "edit" at bounding box center [281, 223] width 15 height 15
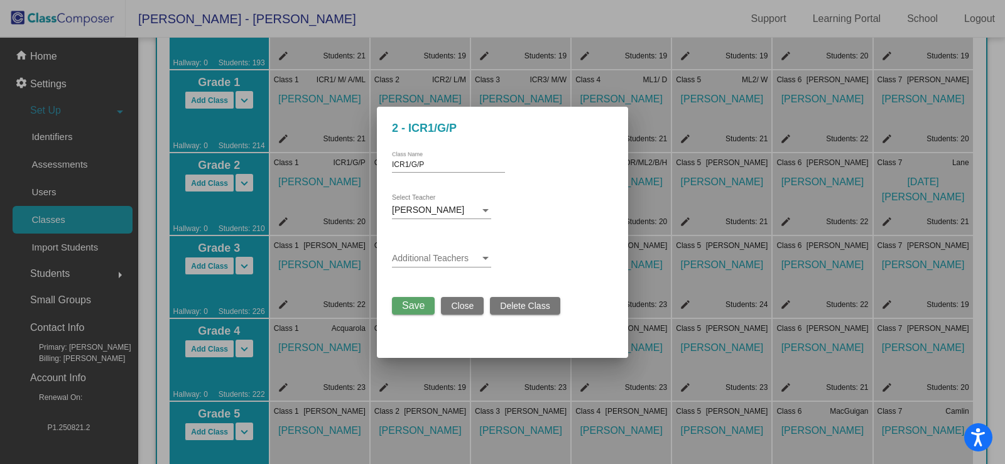
click at [473, 259] on span at bounding box center [436, 259] width 88 height 10
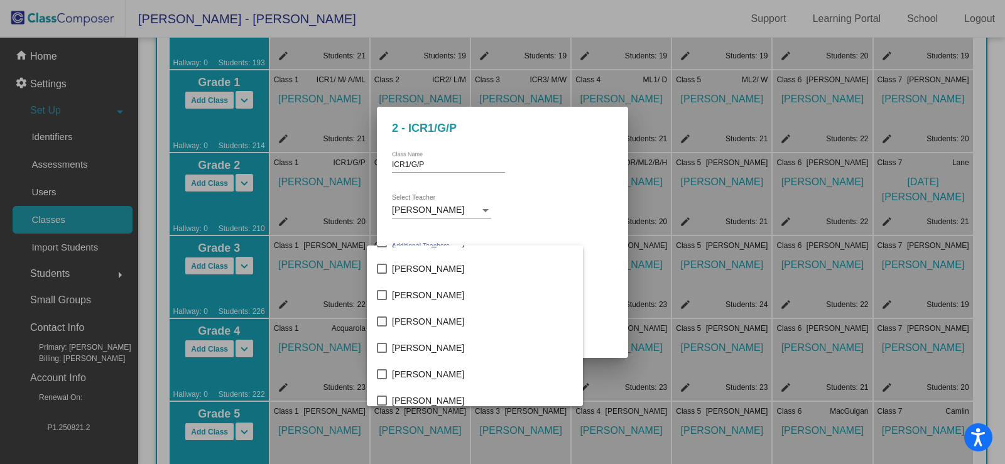
scroll to position [2260, 0]
click at [431, 287] on span "[PERSON_NAME]" at bounding box center [482, 292] width 181 height 26
click at [594, 252] on div at bounding box center [502, 232] width 1005 height 464
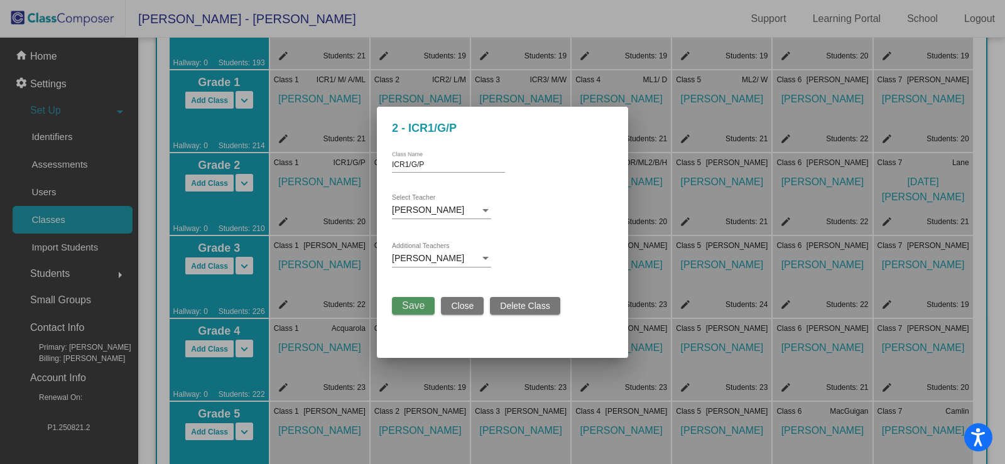
click at [418, 305] on span "Save" at bounding box center [413, 305] width 23 height 11
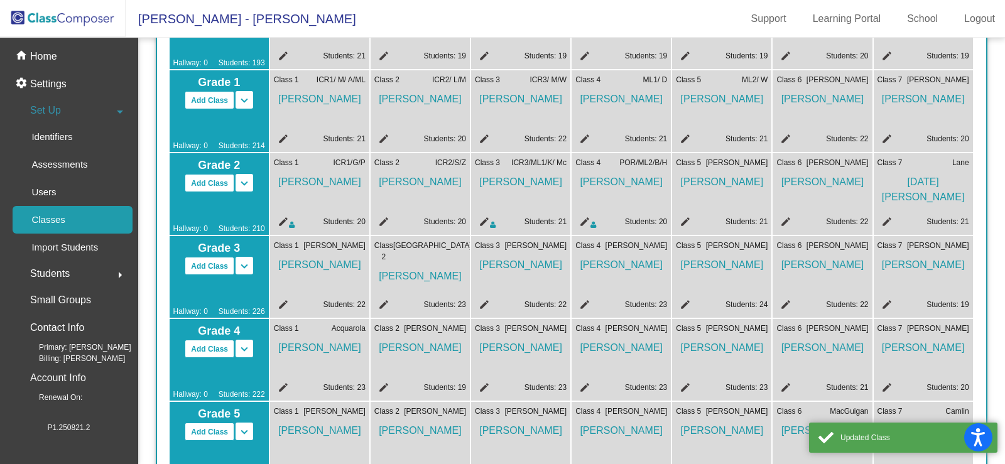
click at [385, 222] on mat-icon "edit" at bounding box center [381, 223] width 15 height 15
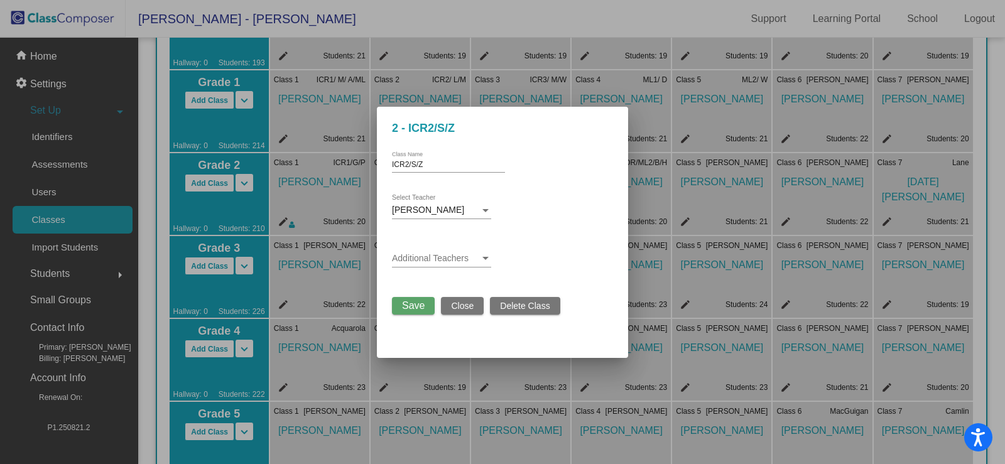
click at [417, 251] on div "Additional Teachers" at bounding box center [441, 255] width 99 height 24
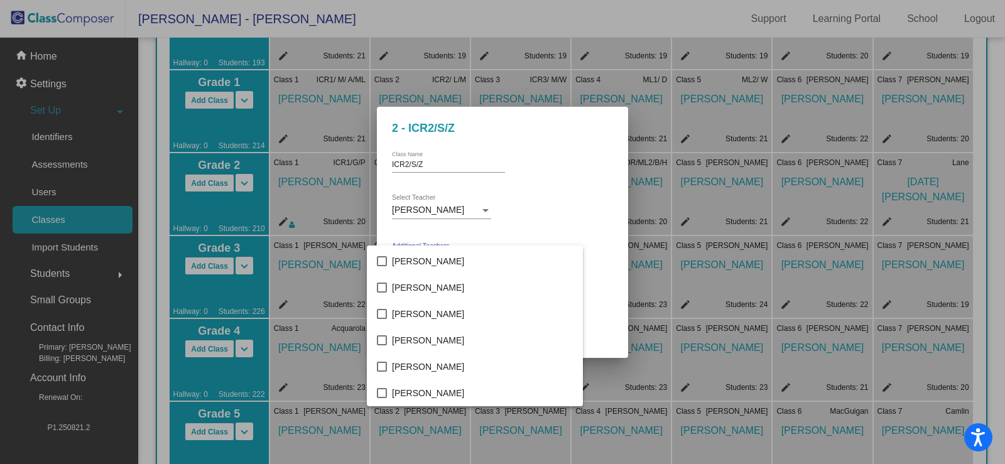
scroll to position [1256, 0]
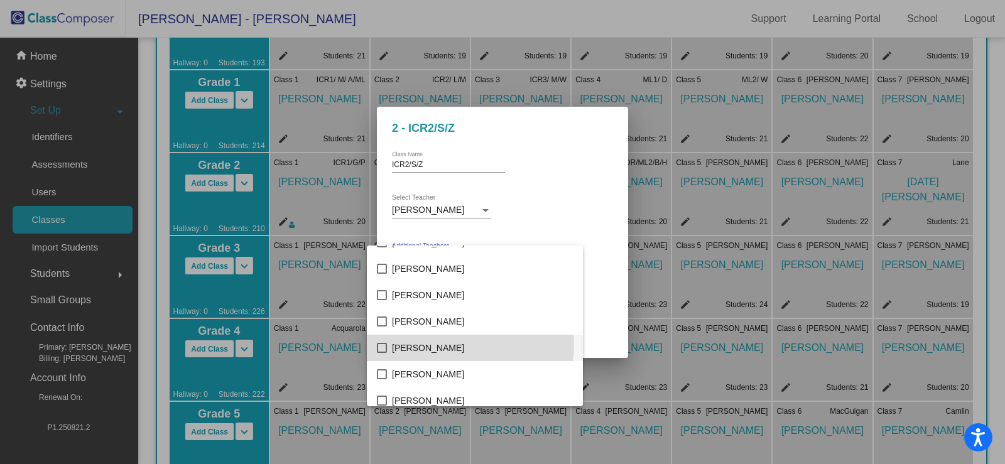
click at [470, 345] on span "[PERSON_NAME]" at bounding box center [482, 348] width 181 height 26
click at [610, 237] on div at bounding box center [502, 232] width 1005 height 464
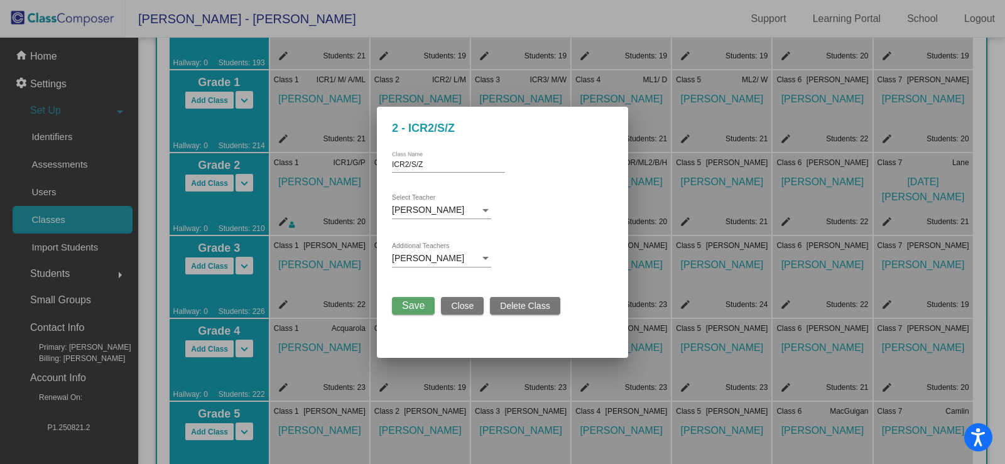
click at [409, 308] on span "Save" at bounding box center [413, 305] width 23 height 11
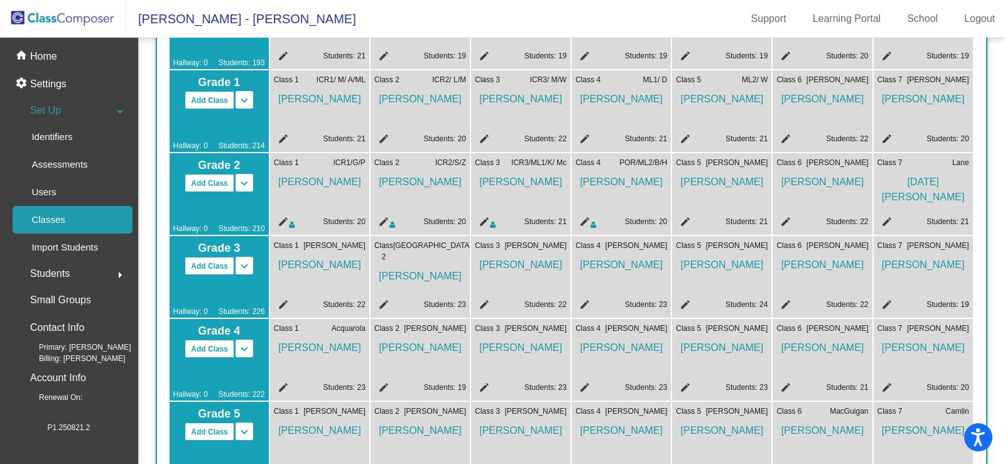
click at [386, 136] on mat-icon "edit" at bounding box center [381, 140] width 15 height 15
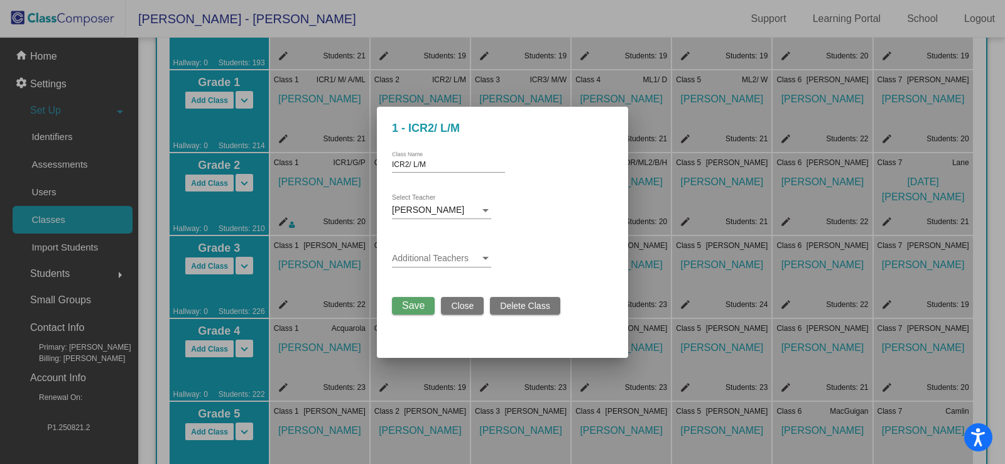
click at [419, 256] on span at bounding box center [436, 259] width 88 height 10
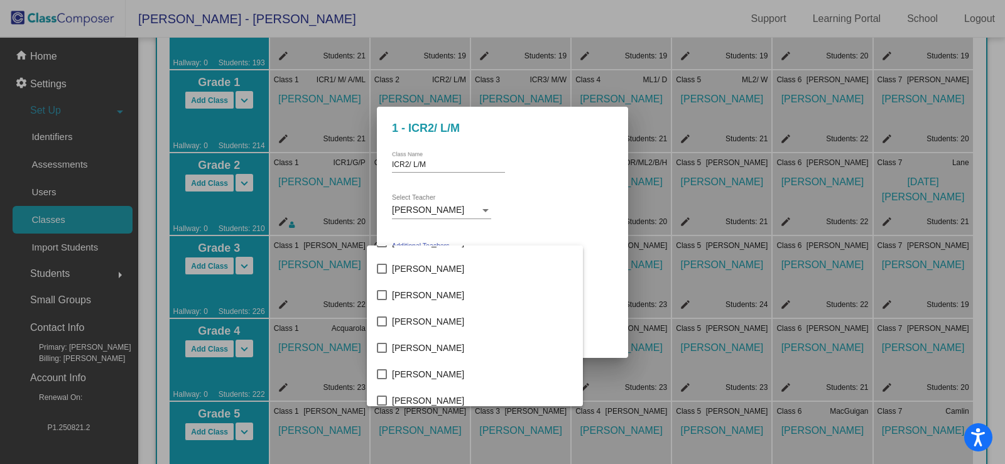
scroll to position [2637, 0]
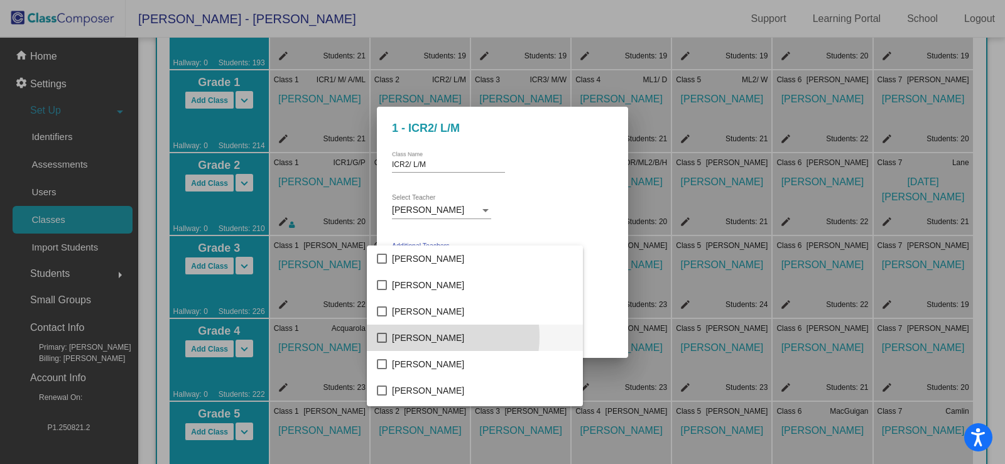
click at [432, 337] on span "[PERSON_NAME]" at bounding box center [482, 338] width 181 height 26
drag, startPoint x: 581, startPoint y: 252, endPoint x: 546, endPoint y: 267, distance: 38.0
click at [581, 252] on div at bounding box center [502, 232] width 1005 height 464
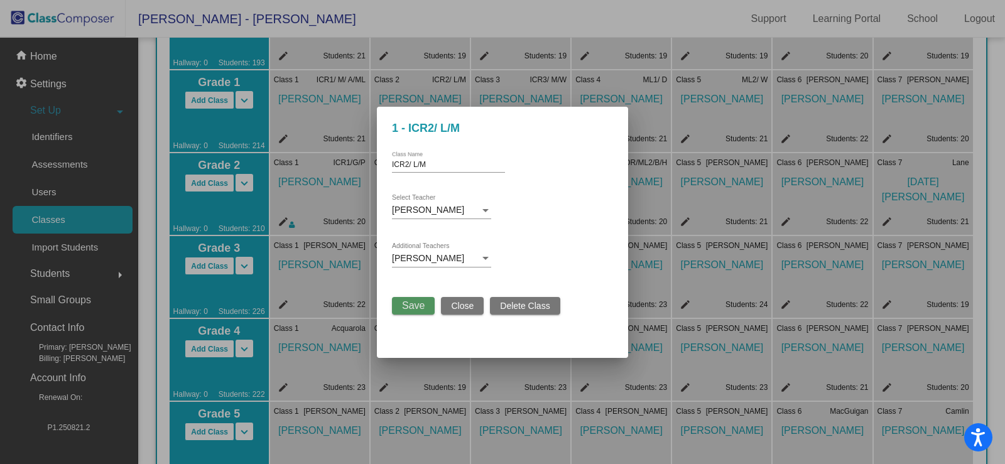
click at [418, 305] on span "Save" at bounding box center [413, 305] width 23 height 11
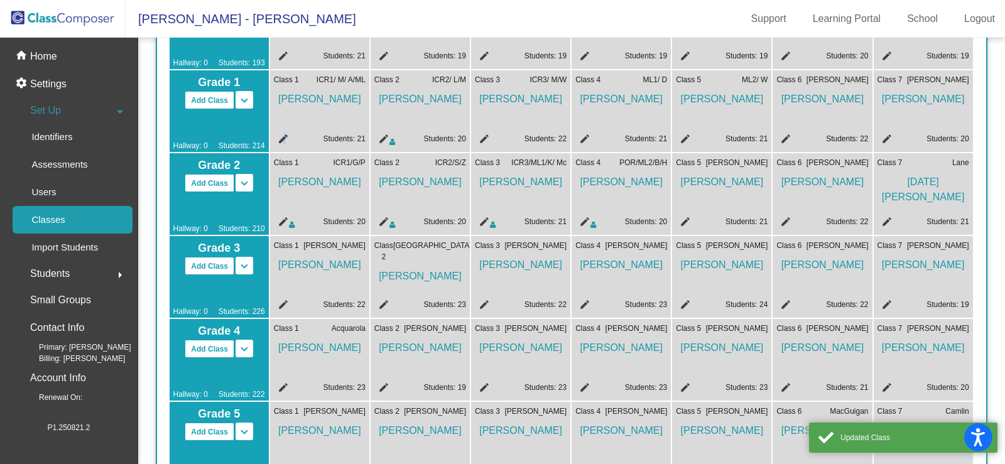
click at [284, 139] on mat-icon "edit" at bounding box center [281, 140] width 15 height 15
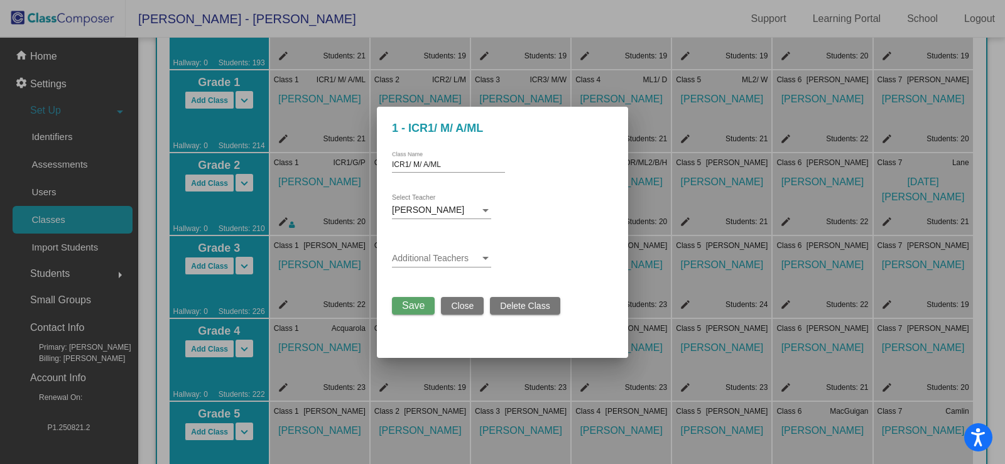
click at [455, 261] on span at bounding box center [436, 259] width 88 height 10
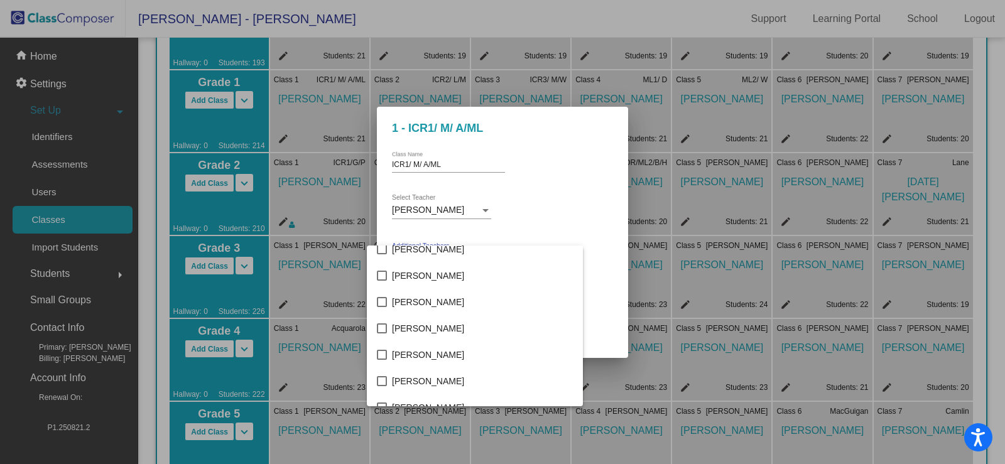
scroll to position [1193, 0]
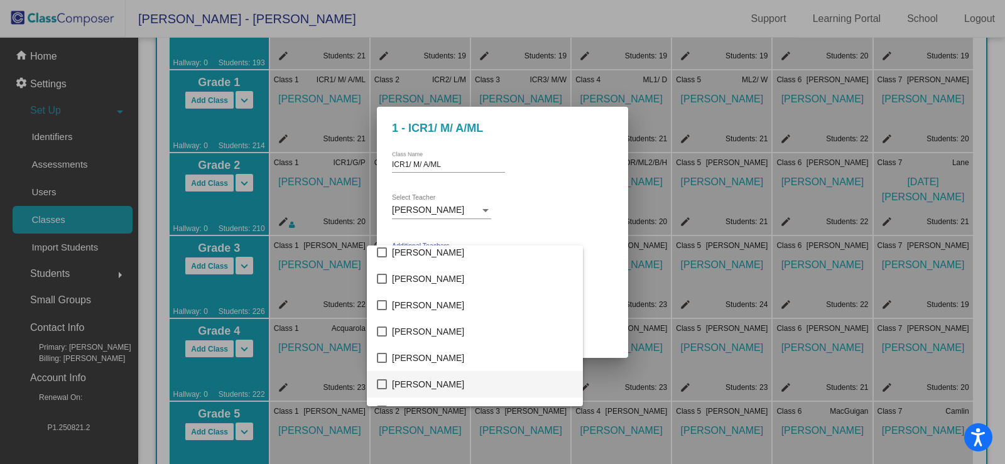
click at [444, 377] on span "[PERSON_NAME]" at bounding box center [482, 384] width 181 height 26
click at [581, 240] on div at bounding box center [502, 232] width 1005 height 464
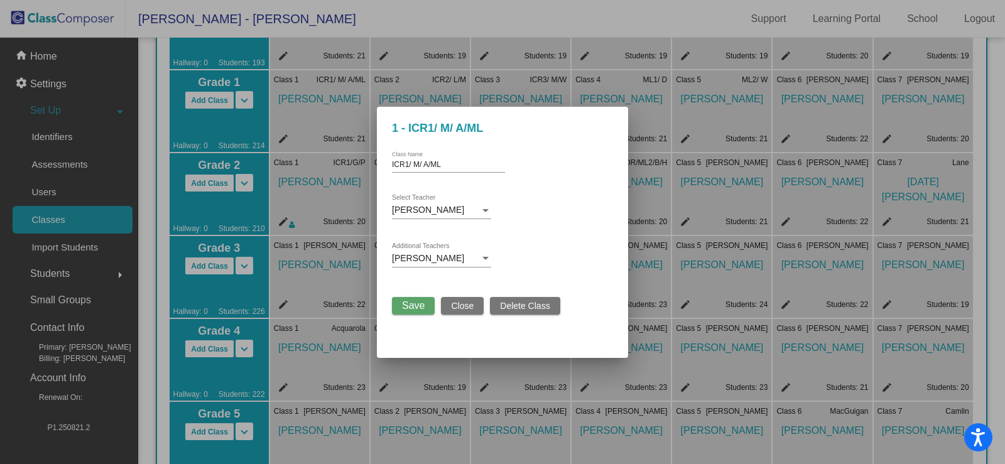
click at [409, 301] on button "Save" at bounding box center [413, 306] width 43 height 18
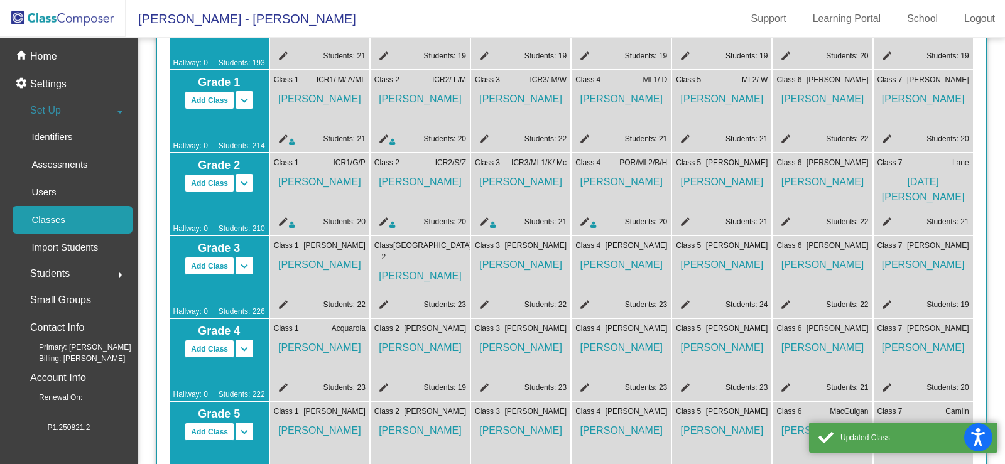
click at [483, 139] on mat-icon "edit" at bounding box center [482, 140] width 15 height 15
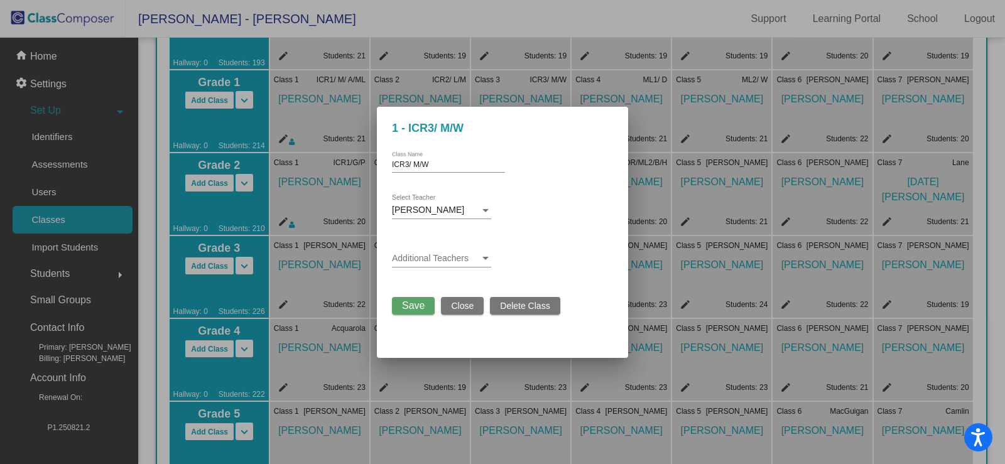
click at [431, 255] on span at bounding box center [436, 259] width 88 height 10
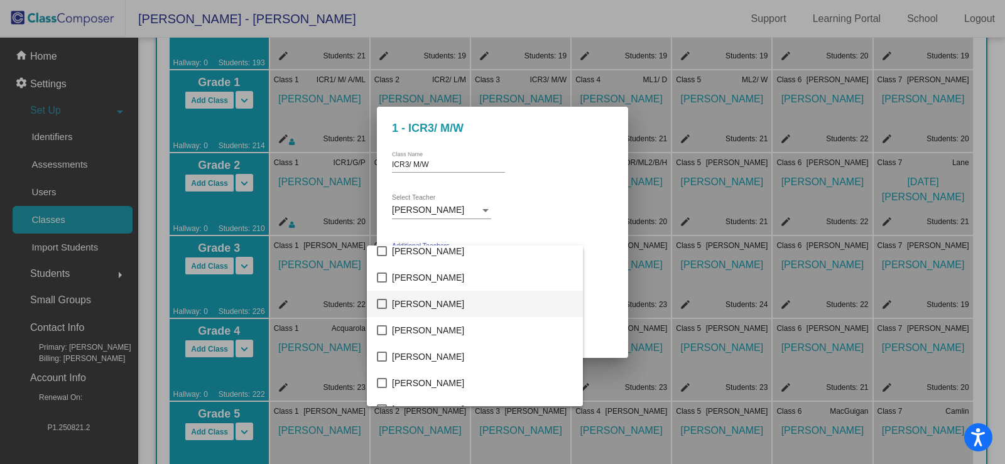
scroll to position [565, 0]
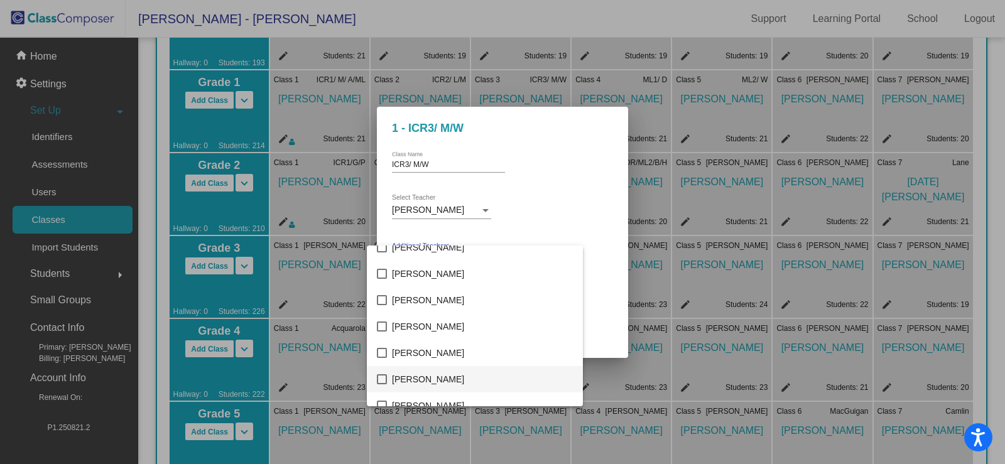
click at [419, 385] on span "[PERSON_NAME]" at bounding box center [482, 379] width 181 height 26
click at [578, 256] on div at bounding box center [502, 232] width 1005 height 464
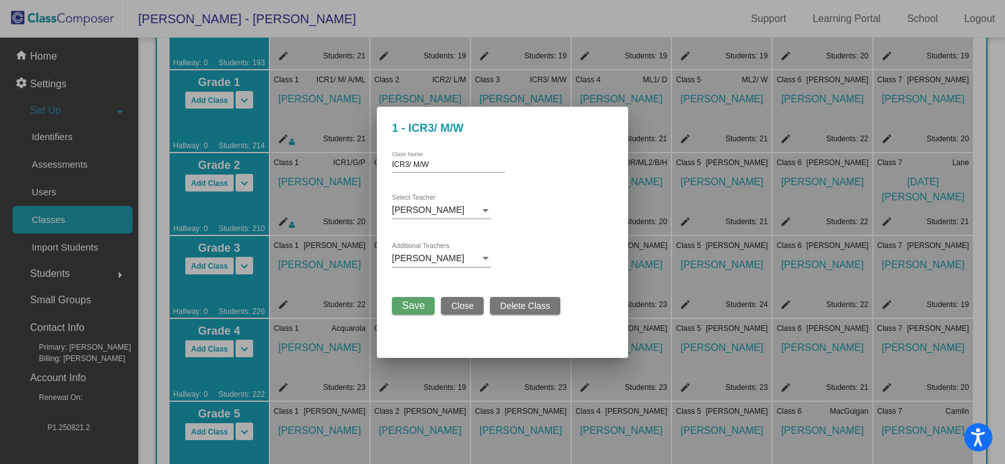
click at [404, 300] on span "Save" at bounding box center [413, 305] width 23 height 11
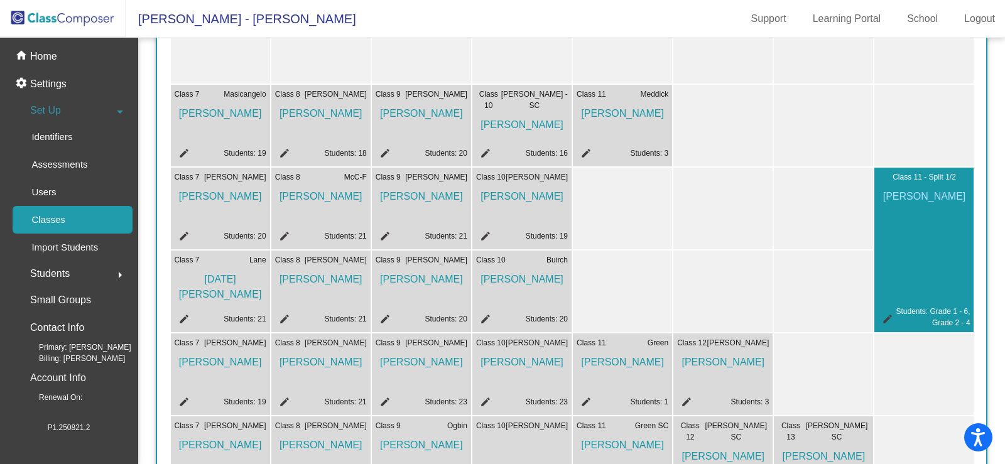
scroll to position [126, 0]
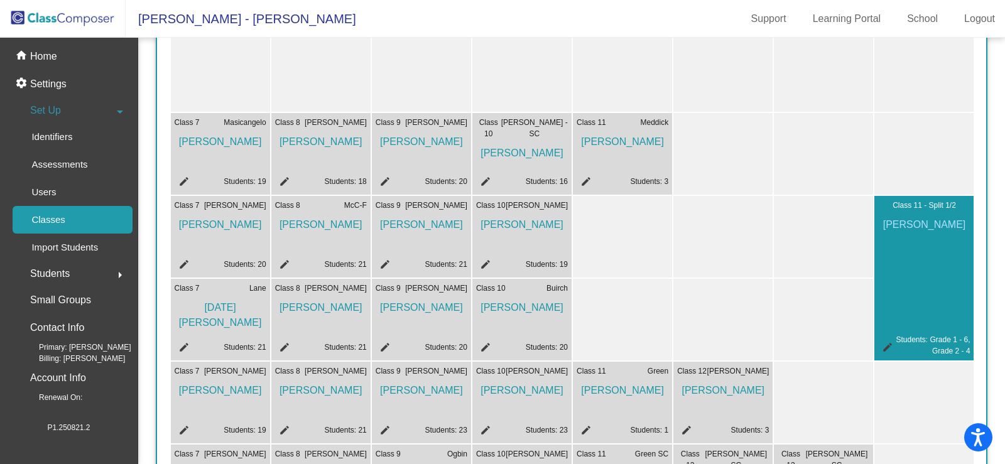
click at [920, 260] on div "Class 11 - Split 1/2 [PERSON_NAME] edit Students: Grade 1 - 6, Grade 2 - 4" at bounding box center [923, 278] width 99 height 165
click at [880, 344] on mat-icon "edit" at bounding box center [885, 349] width 15 height 15
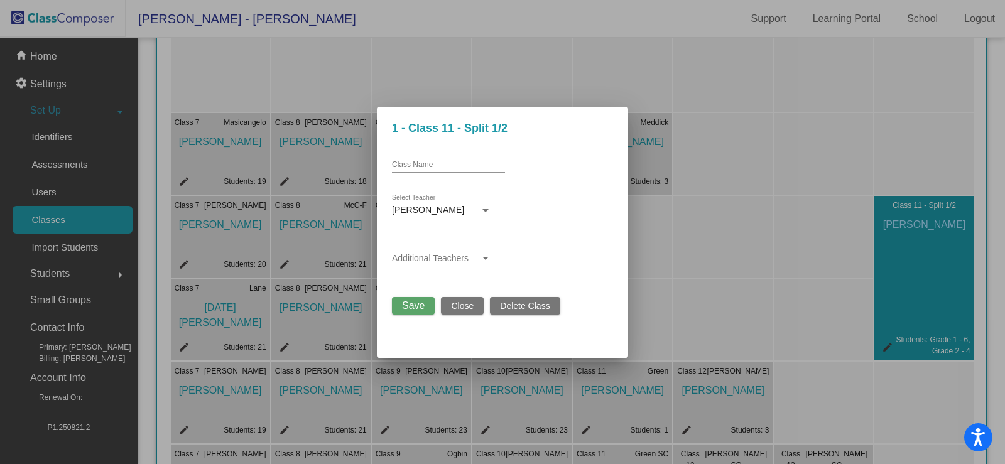
click at [425, 250] on div "Additional Teachers" at bounding box center [441, 255] width 99 height 24
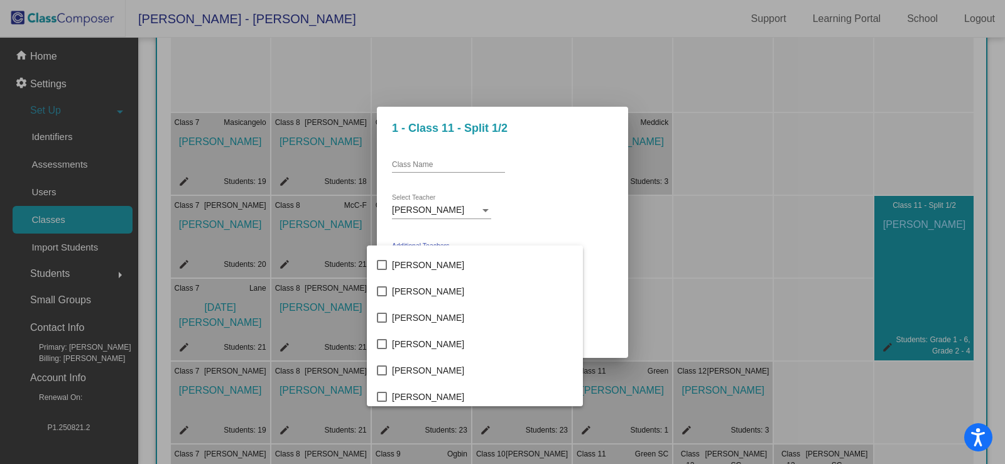
scroll to position [1758, 0]
click at [419, 317] on span "[PERSON_NAME]" at bounding box center [482, 320] width 181 height 26
click at [679, 288] on div at bounding box center [502, 232] width 1005 height 464
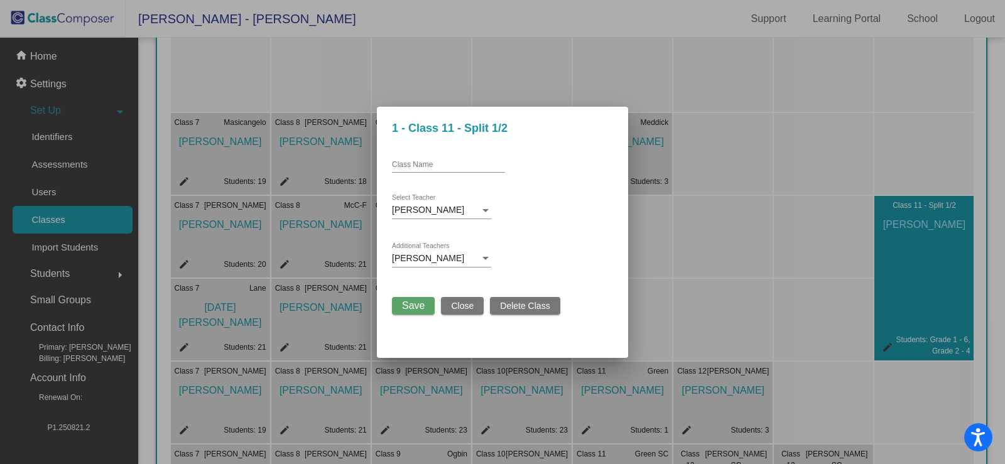
click at [407, 305] on span "Save" at bounding box center [413, 305] width 23 height 11
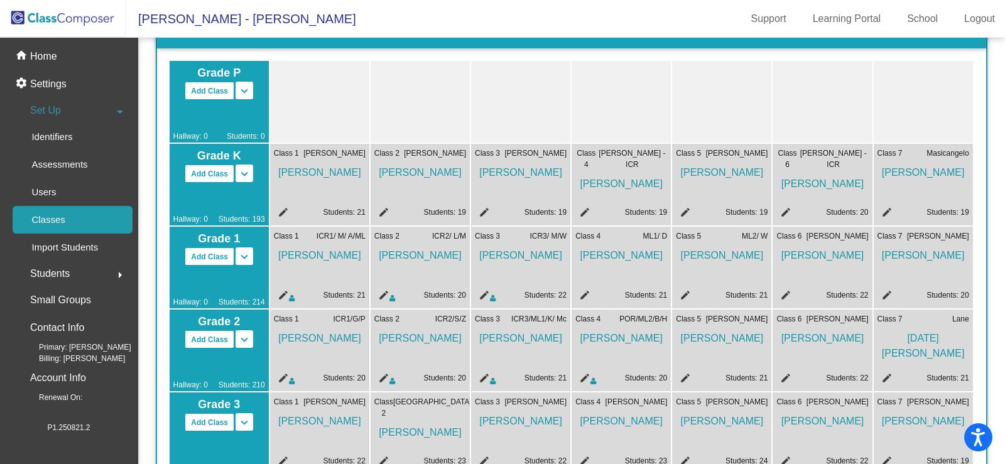
scroll to position [126, 0]
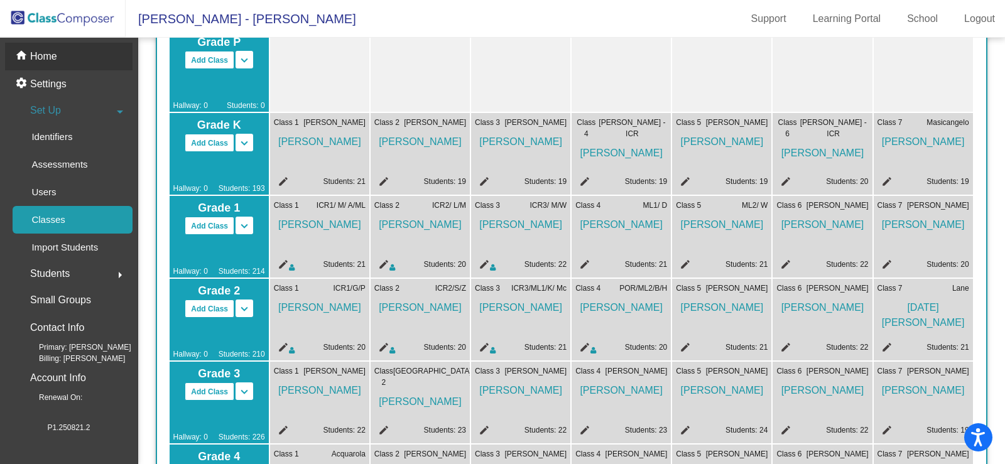
click at [44, 54] on p "Home" at bounding box center [43, 56] width 27 height 15
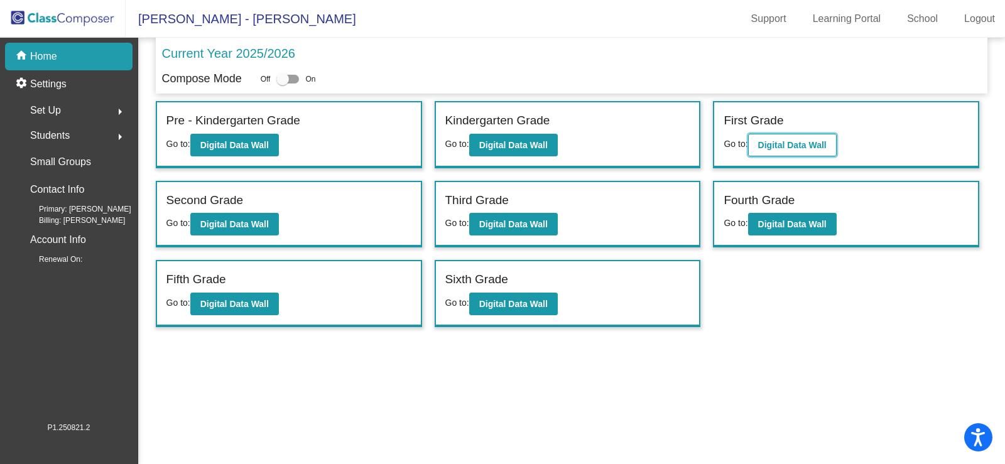
click at [789, 146] on b "Digital Data Wall" at bounding box center [792, 145] width 68 height 10
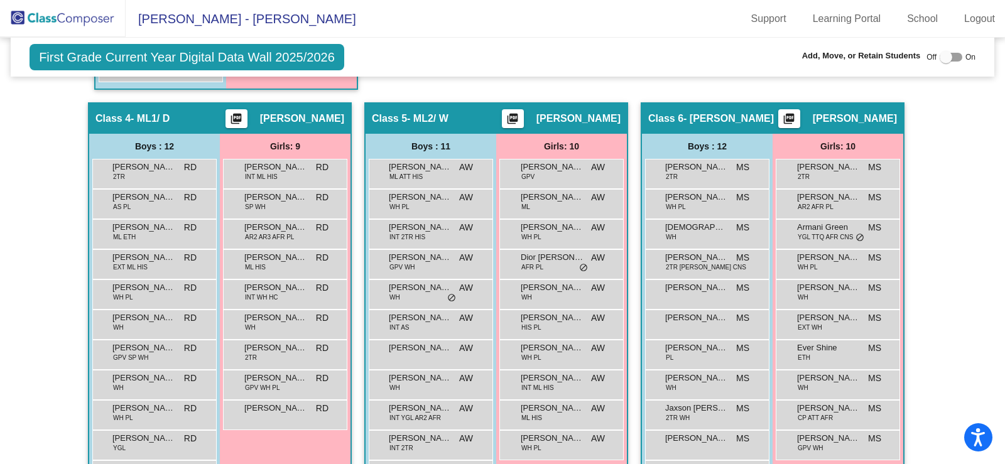
scroll to position [942, 0]
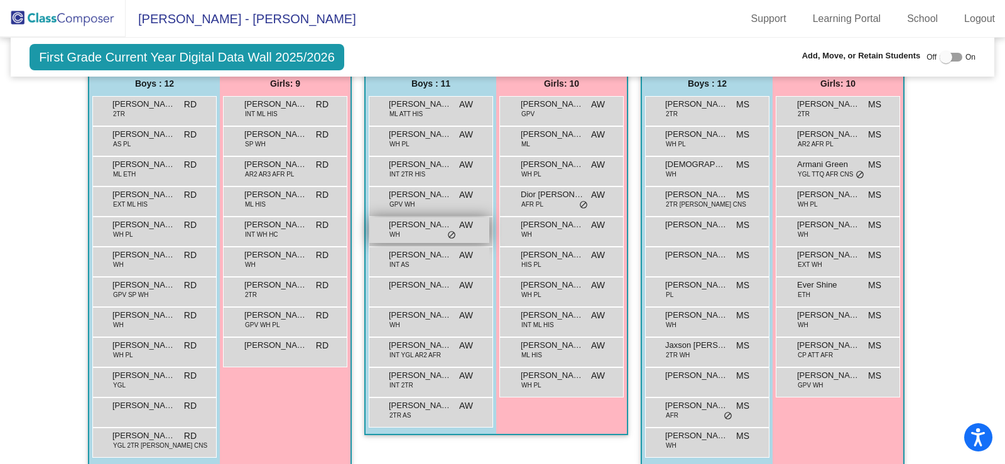
click at [401, 229] on span "[PERSON_NAME]" at bounding box center [420, 225] width 63 height 13
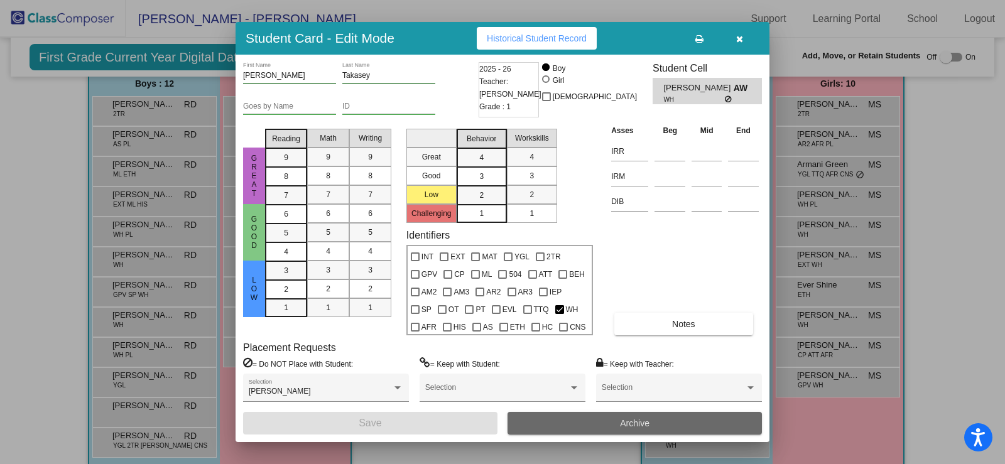
click at [661, 419] on button "Archive" at bounding box center [634, 423] width 254 height 23
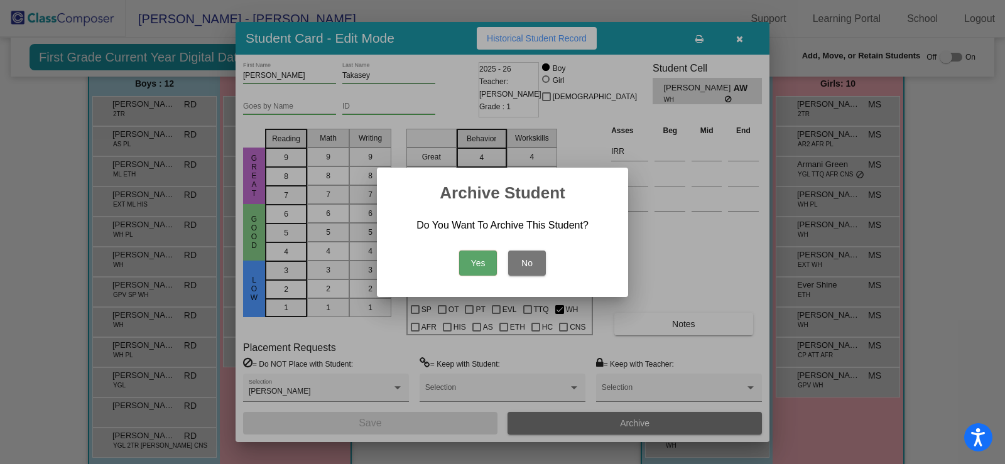
click at [487, 262] on button "Yes" at bounding box center [478, 263] width 38 height 25
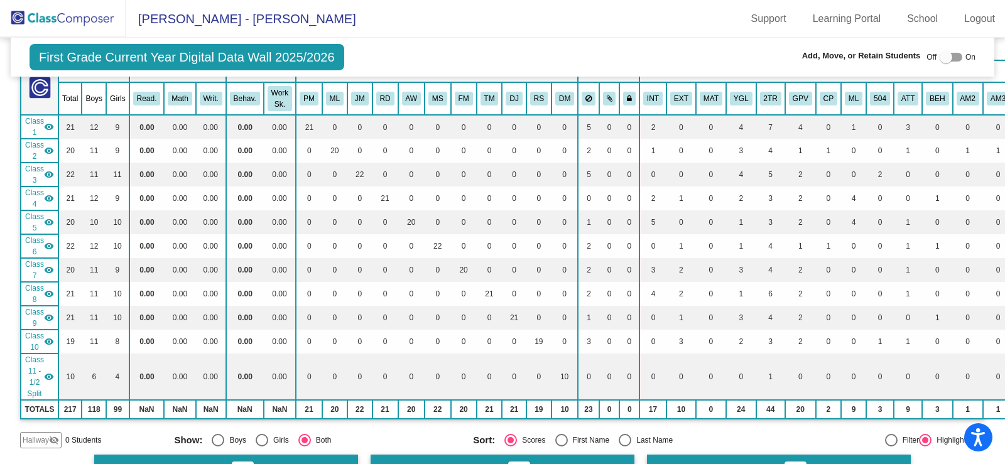
scroll to position [0, 0]
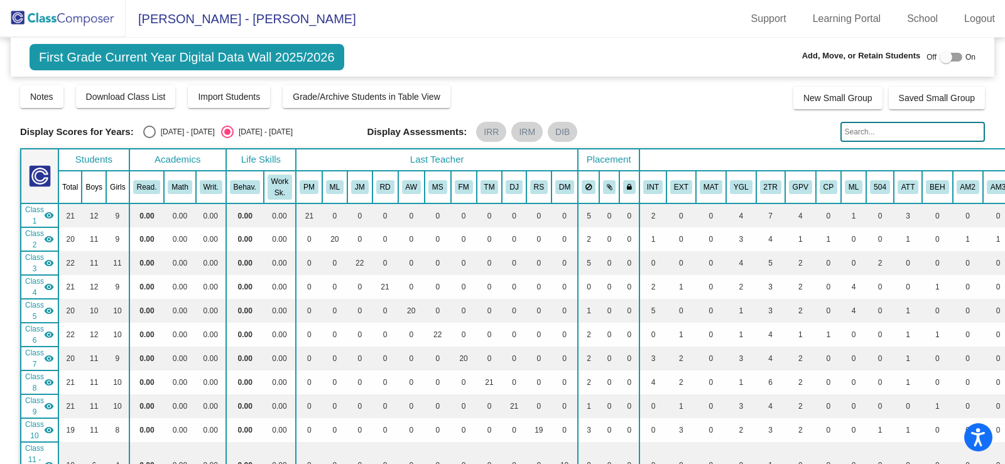
click at [145, 132] on div "Select an option" at bounding box center [149, 132] width 13 height 13
click at [149, 138] on input "[DATE] - [DATE]" at bounding box center [149, 138] width 1 height 1
radio input "true"
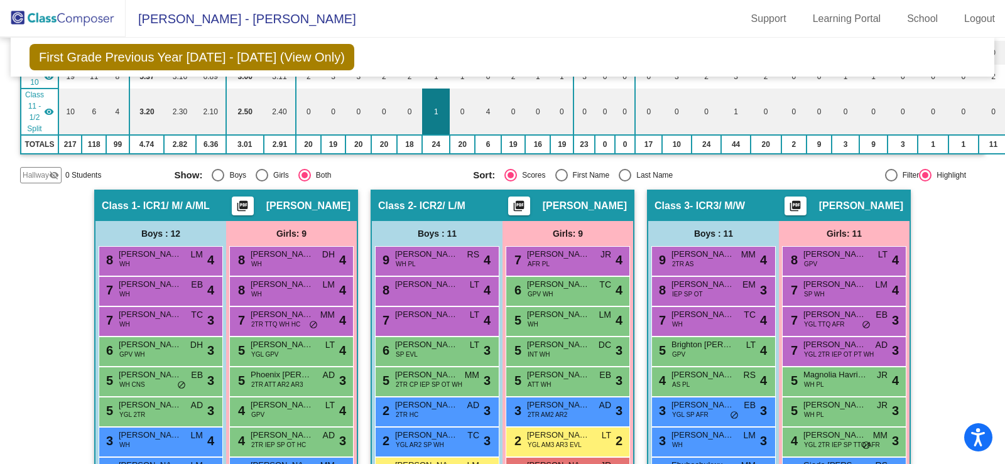
scroll to position [377, 0]
